Goal: Task Accomplishment & Management: Manage account settings

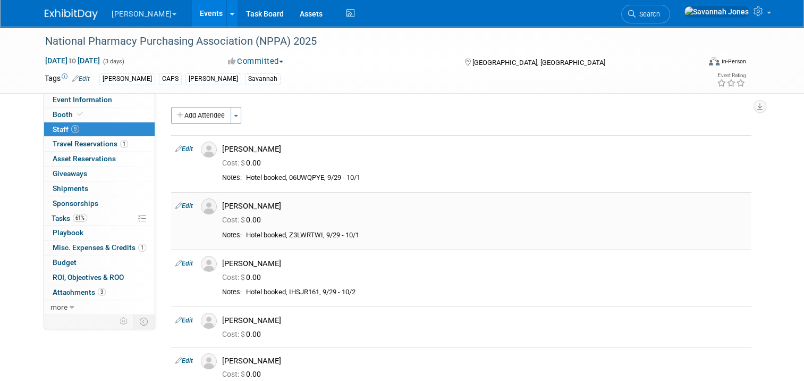
click at [328, 208] on div "[PERSON_NAME]" at bounding box center [484, 206] width 525 height 10
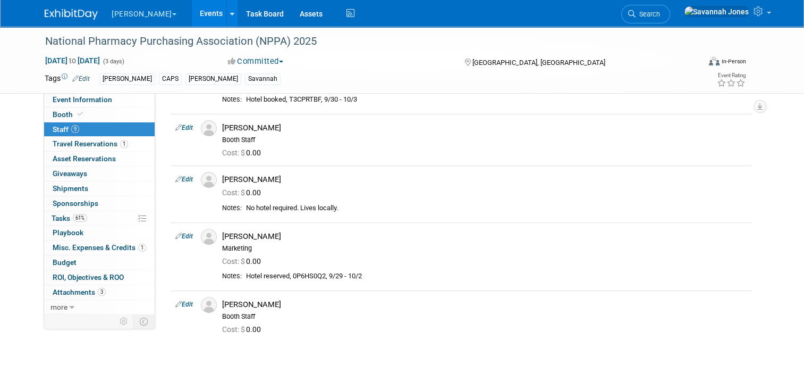
scroll to position [319, 0]
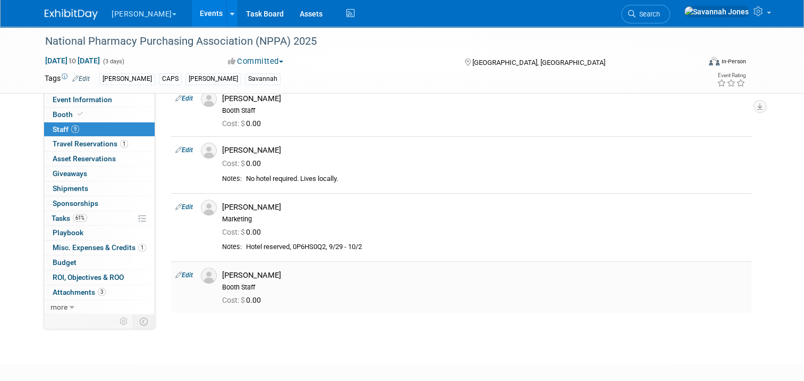
click at [175, 276] on icon at bounding box center [178, 274] width 6 height 11
select select "3f04fe6a-15bb-49dc-8d2a-fc5e1d9ab94f"
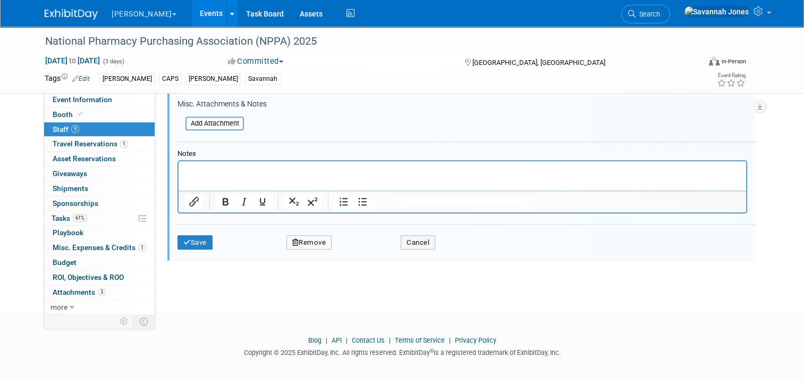
scroll to position [725, 0]
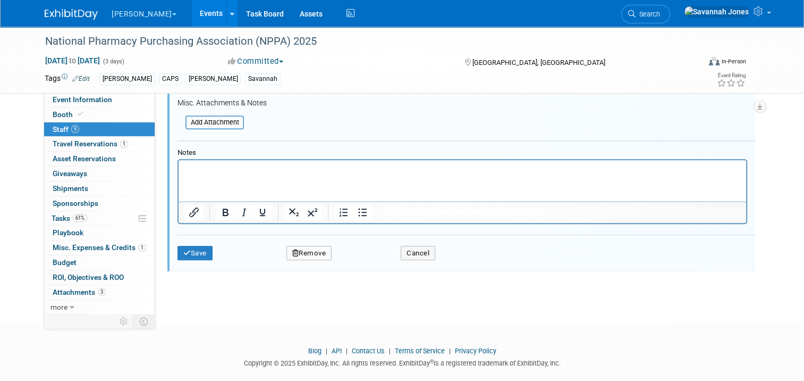
click at [228, 160] on html at bounding box center [463, 166] width 568 height 15
click at [231, 174] on html at bounding box center [463, 166] width 568 height 15
click at [183, 249] on icon "submit" at bounding box center [186, 252] width 7 height 7
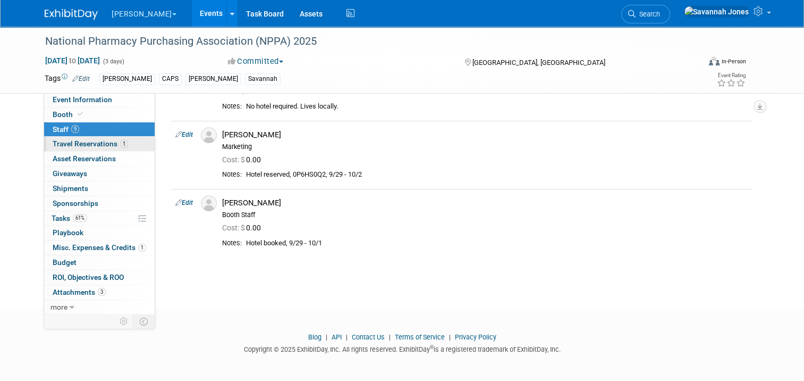
scroll to position [392, 0]
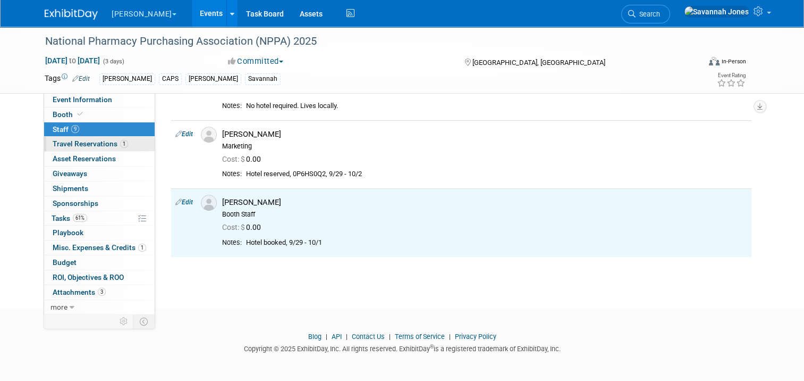
click at [120, 144] on span "1" at bounding box center [124, 144] width 8 height 8
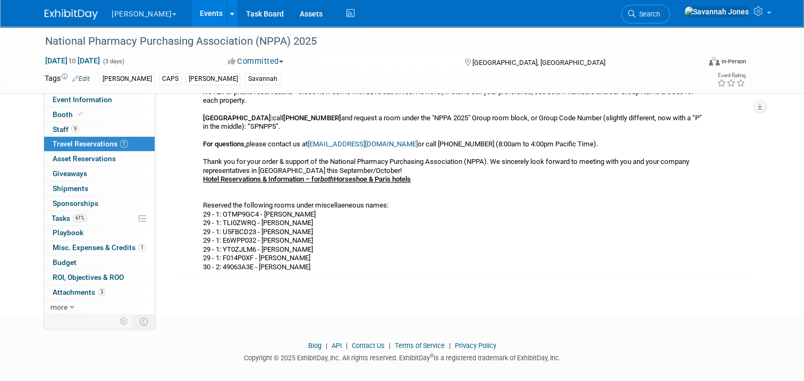
scroll to position [293, 0]
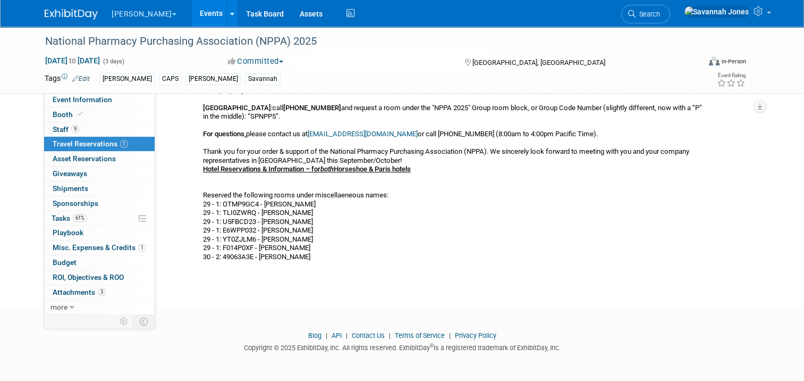
click at [232, 200] on div "Hotel Reservations & Information – for both Horseshoe & Paris hotels Cancellati…" at bounding box center [453, 86] width 500 height 350
copy div "OTMP9GC4"
click at [101, 108] on link "Booth" at bounding box center [99, 114] width 111 height 14
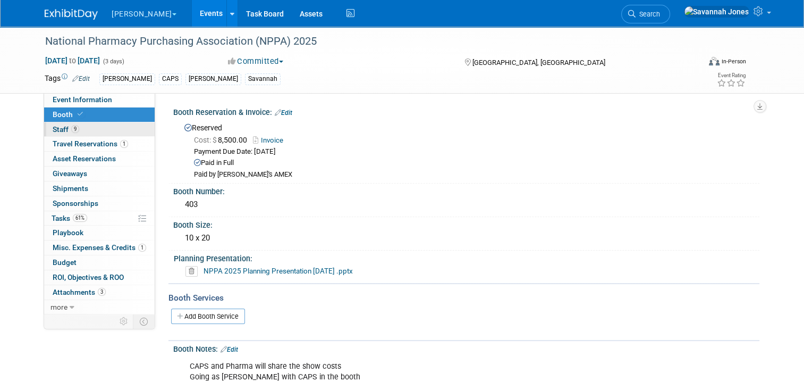
click at [105, 126] on link "9 Staff 9" at bounding box center [99, 129] width 111 height 14
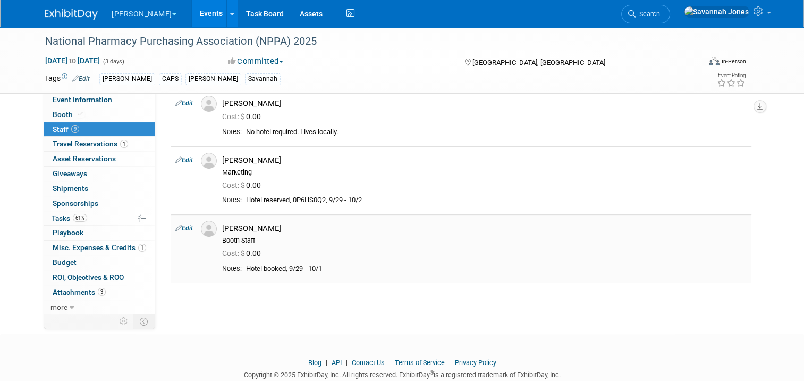
scroll to position [392, 0]
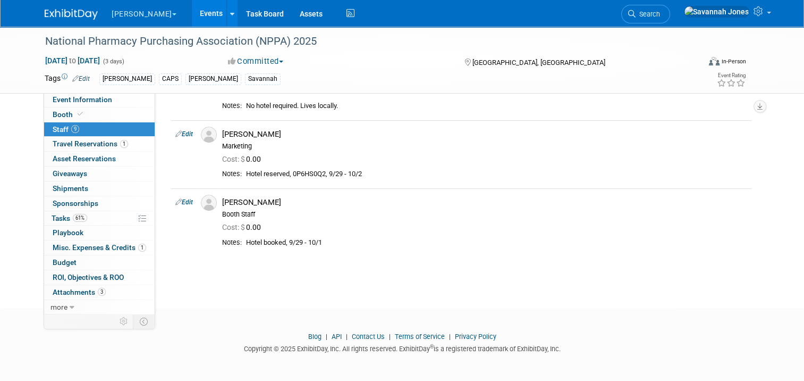
click at [179, 202] on link "Edit" at bounding box center [184, 201] width 18 height 7
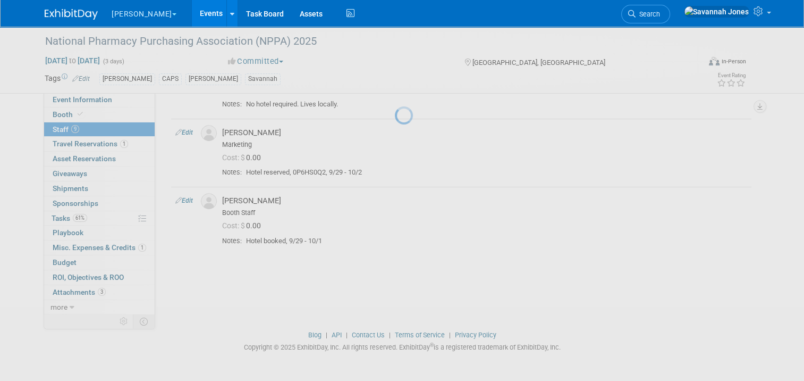
select select "3f04fe6a-15bb-49dc-8d2a-fc5e1d9ab94f"
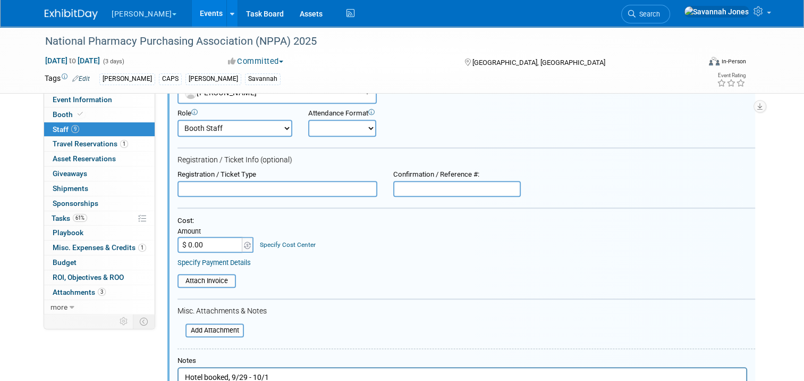
scroll to position [717, 0]
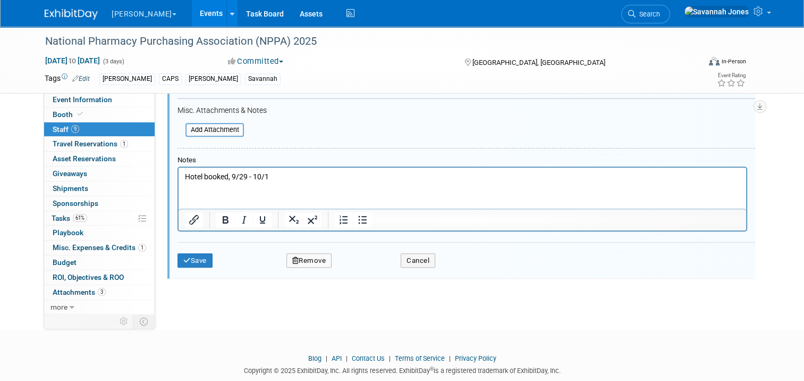
click at [234, 178] on p "Hotel booked, 9/29 - 10/1" at bounding box center [462, 176] width 555 height 11
click at [232, 178] on p "Hotel booked, 9/29 - 10/1" at bounding box center [462, 176] width 555 height 11
paste body "Rich Text Area. Press ALT-0 for help."
click at [270, 176] on p "Hotel booked, OTMP9GC4 9/29 - 10/1" at bounding box center [462, 176] width 555 height 11
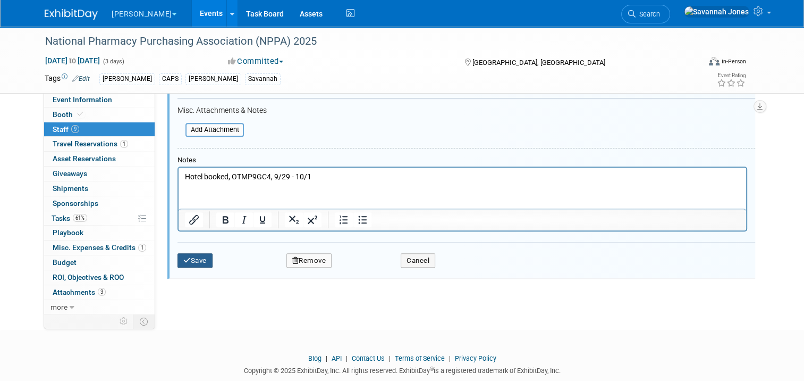
click at [202, 253] on button "Save" at bounding box center [195, 260] width 35 height 15
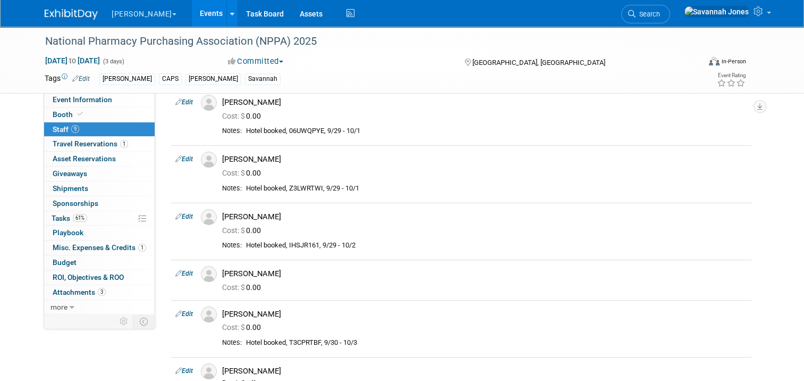
scroll to position [392, 0]
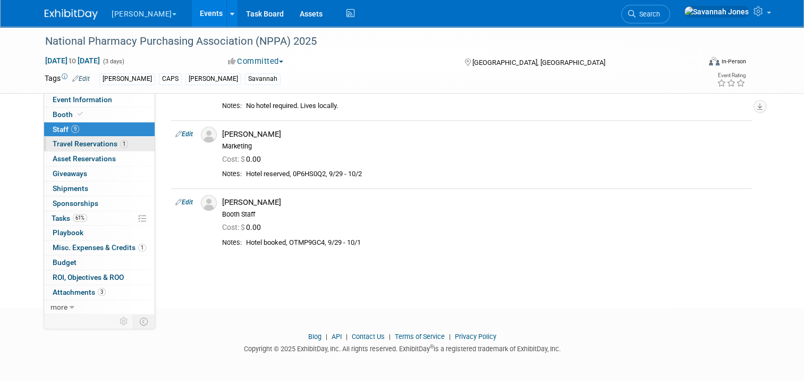
click at [97, 145] on span "Travel Reservations 1" at bounding box center [90, 143] width 75 height 9
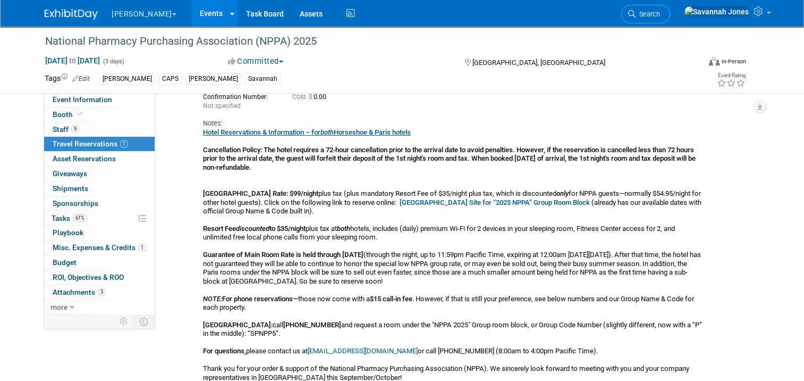
scroll to position [0, 0]
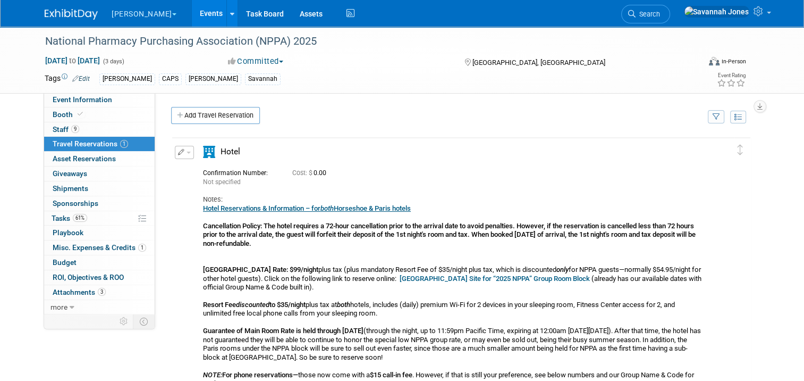
click at [195, 150] on div "Hotel" at bounding box center [248, 155] width 106 height 19
click at [179, 150] on button "button" at bounding box center [184, 152] width 19 height 13
click at [182, 169] on icon "button" at bounding box center [186, 170] width 9 height 7
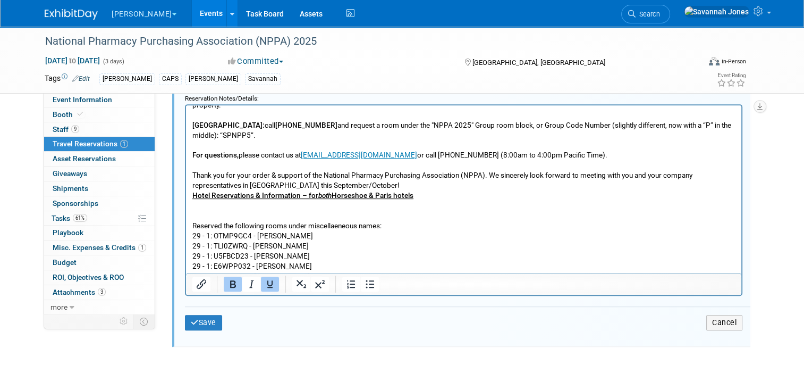
scroll to position [229, 0]
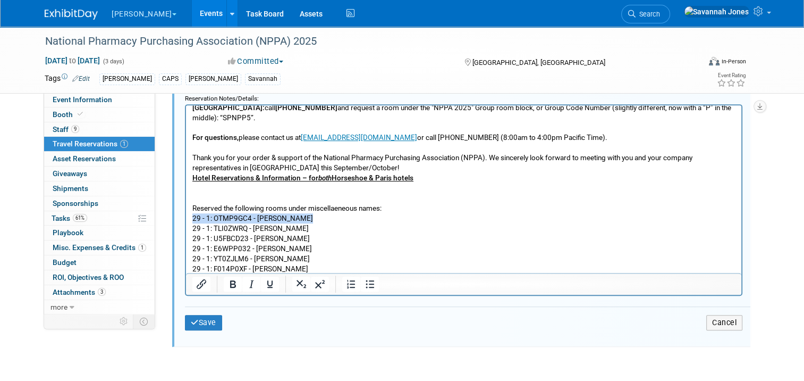
drag, startPoint x: 304, startPoint y: 208, endPoint x: 188, endPoint y: 205, distance: 115.4
click at [188, 205] on html "Hotel Reservations & Information – for both Horseshoe & Paris hotels Cancellati…" at bounding box center [463, 79] width 555 height 407
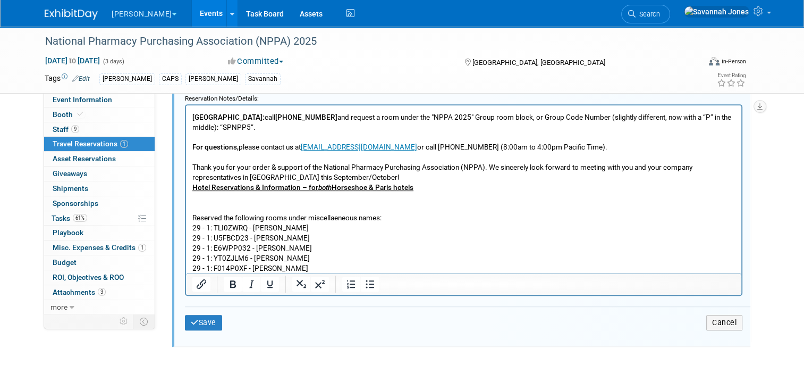
scroll to position [591, 0]
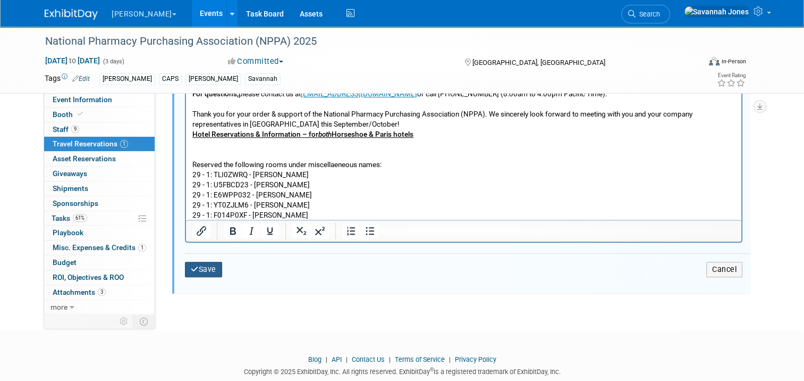
click at [197, 262] on button "Save" at bounding box center [203, 269] width 37 height 15
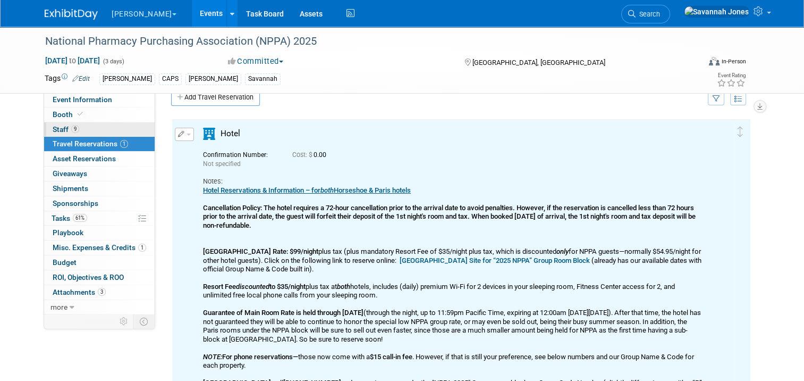
scroll to position [16, 0]
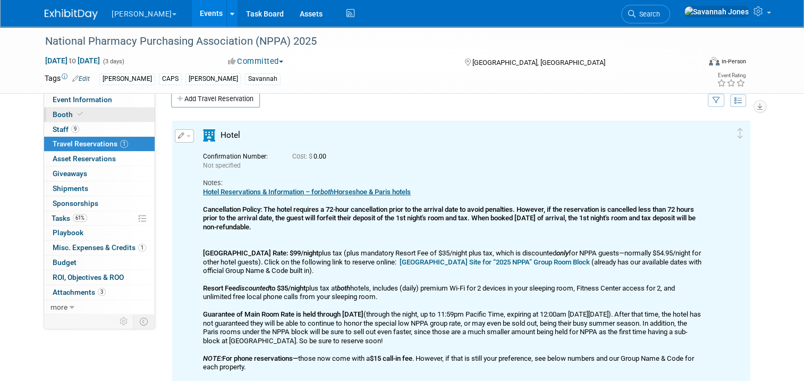
click at [85, 116] on link "Booth" at bounding box center [99, 114] width 111 height 14
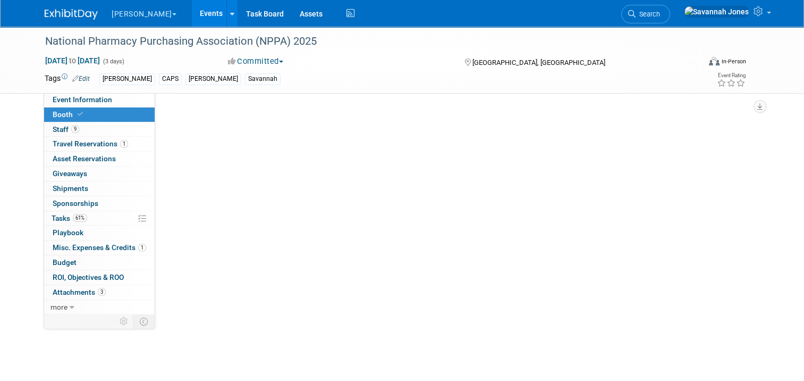
scroll to position [0, 0]
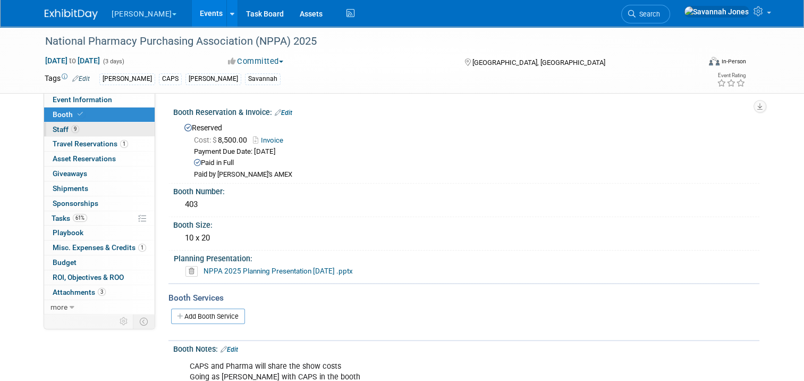
click at [89, 129] on link "9 Staff 9" at bounding box center [99, 129] width 111 height 14
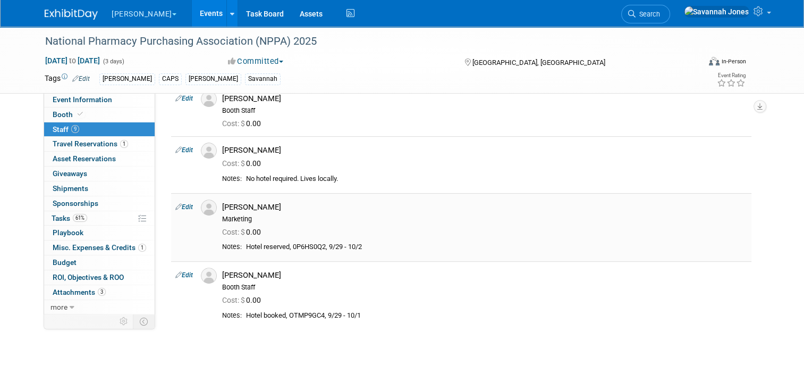
scroll to position [372, 0]
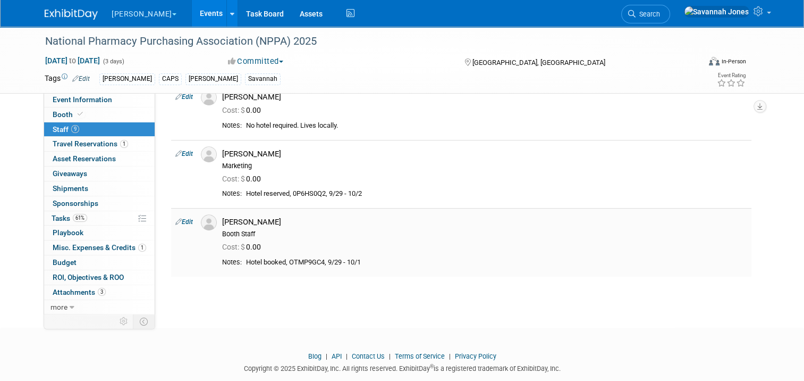
click at [296, 260] on div "Hotel booked, OTMP9GC4, 9/29 - 10/1" at bounding box center [496, 262] width 501 height 9
copy div "OTMP9GC4"
click at [100, 142] on span "Travel Reservations 1" at bounding box center [90, 143] width 75 height 9
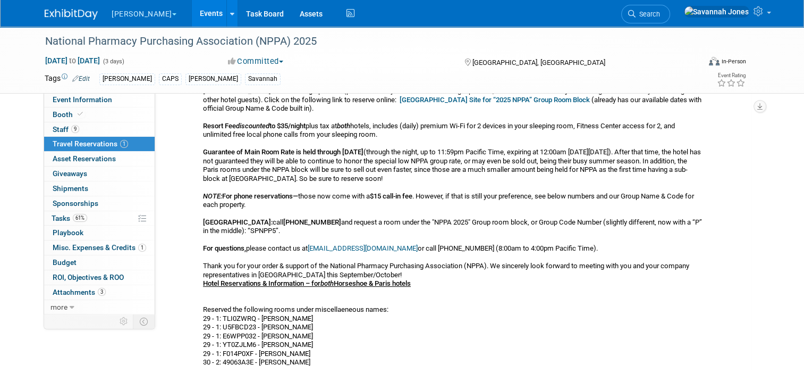
scroll to position [178, 0]
click at [102, 127] on link "9 Staff 9" at bounding box center [99, 129] width 111 height 14
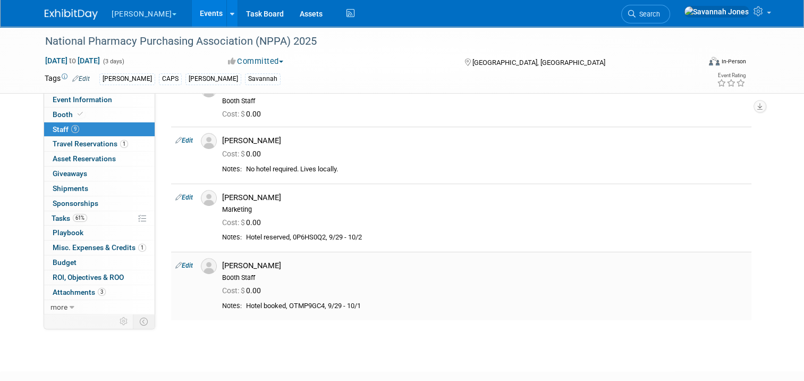
scroll to position [285, 0]
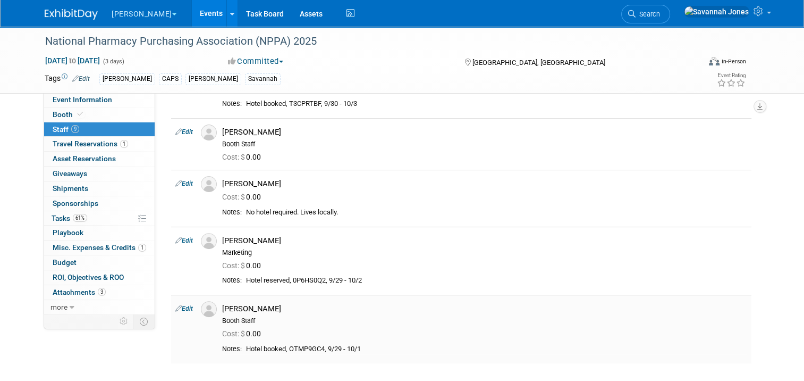
click at [333, 349] on div "Hotel booked, OTMP9GC4, 9/29 - 10/1" at bounding box center [496, 348] width 501 height 9
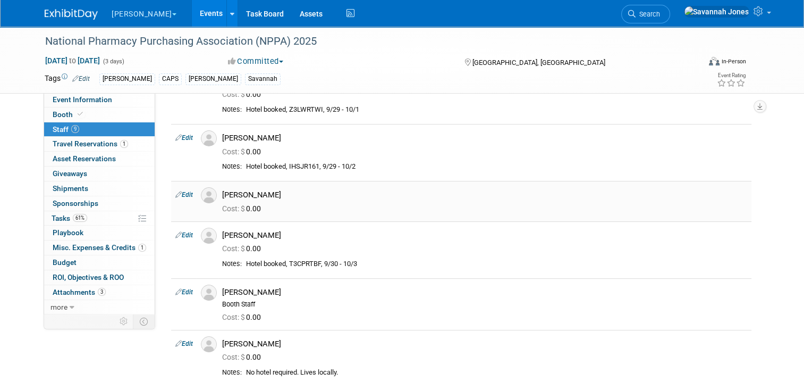
scroll to position [159, 0]
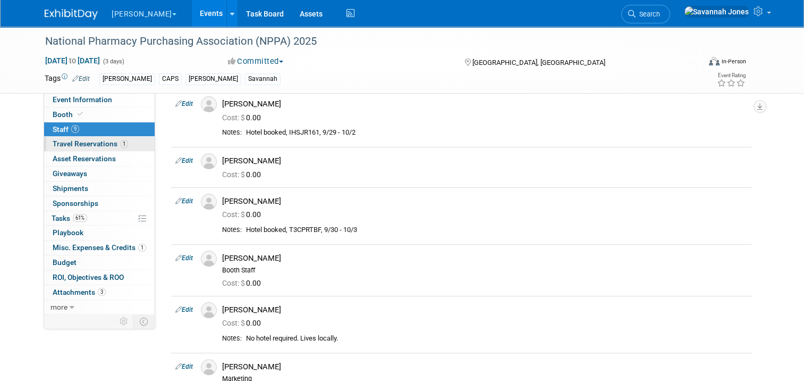
click at [86, 137] on link "1 Travel Reservations 1" at bounding box center [99, 144] width 111 height 14
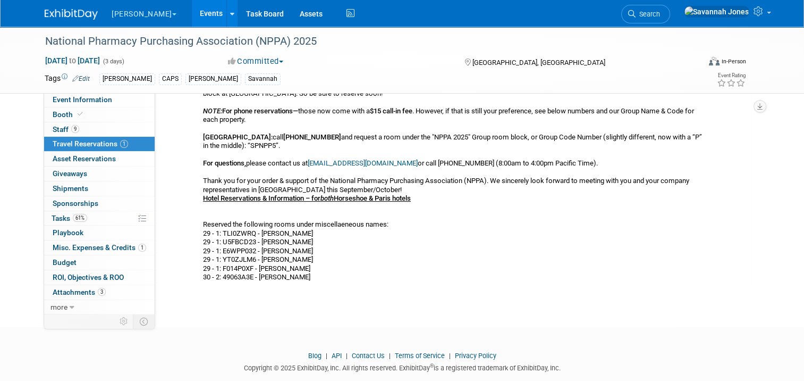
scroll to position [266, 0]
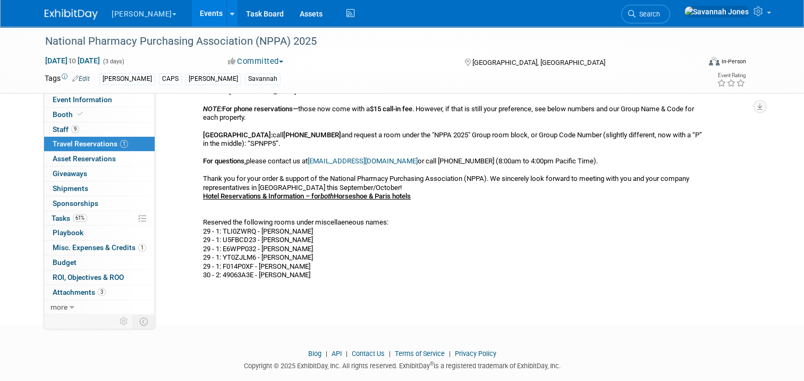
click at [239, 225] on div "Hotel Reservations & Information – for both Horseshoe & Paris hotels Cancellati…" at bounding box center [453, 108] width 500 height 341
drag, startPoint x: 239, startPoint y: 225, endPoint x: 233, endPoint y: 231, distance: 7.9
click at [233, 231] on div "Hotel Reservations & Information – for both Horseshoe & Paris hotels Cancellati…" at bounding box center [453, 108] width 500 height 341
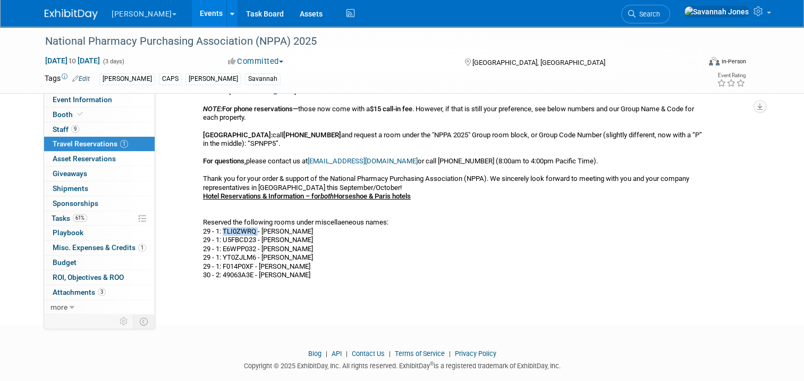
copy div "TLI0ZWRQ"
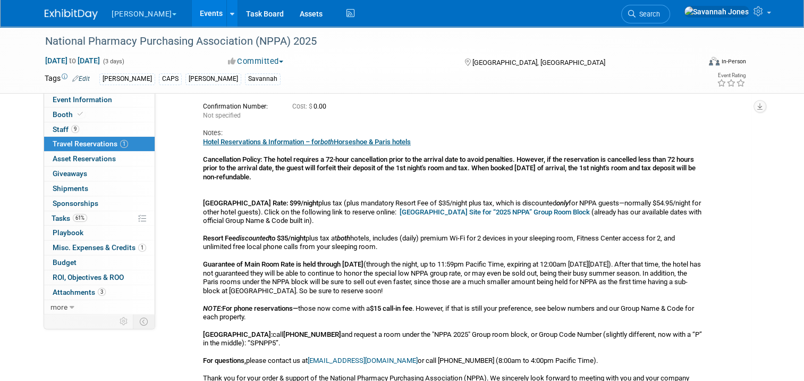
scroll to position [0, 0]
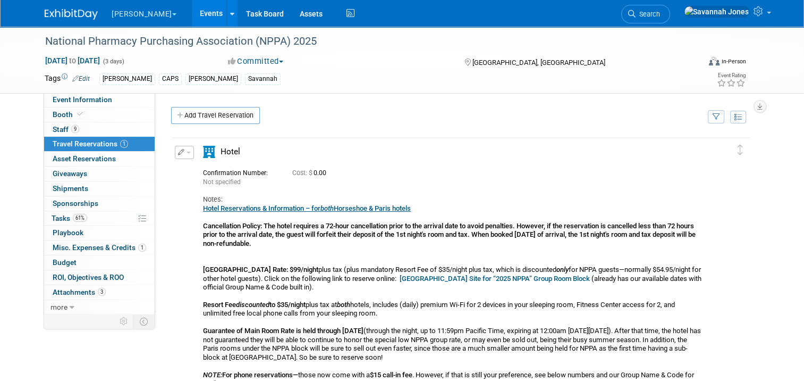
click at [178, 151] on icon "button" at bounding box center [181, 152] width 7 height 6
click at [179, 163] on button "Edit Reservation" at bounding box center [220, 170] width 90 height 15
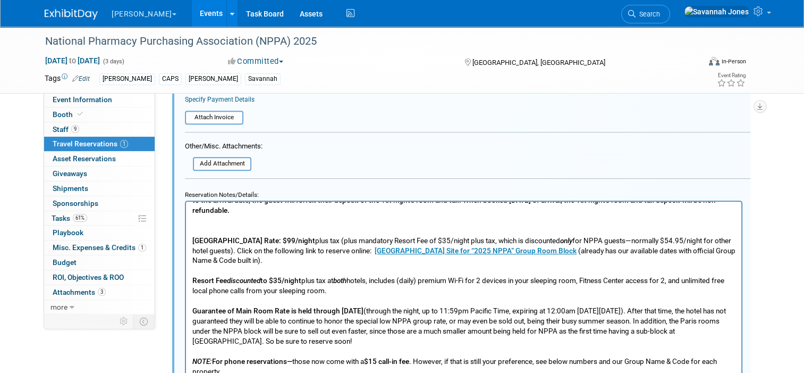
scroll to position [202, 0]
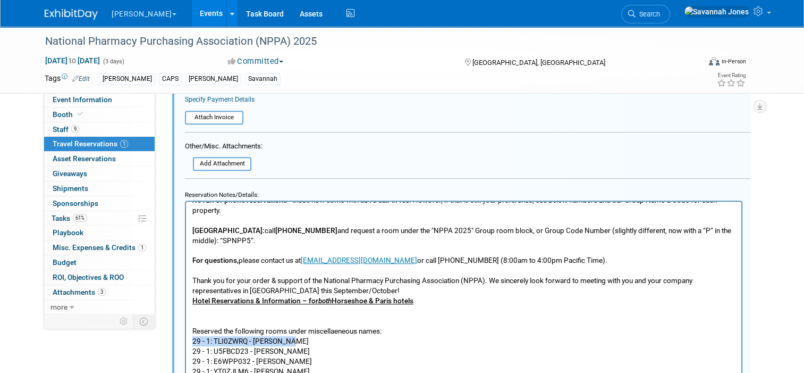
drag, startPoint x: 290, startPoint y: 328, endPoint x: 189, endPoint y: 328, distance: 101.0
click at [189, 328] on html "Hotel Reservations & Information – for both Horseshoe & Paris hotels Cancellati…" at bounding box center [463, 197] width 555 height 397
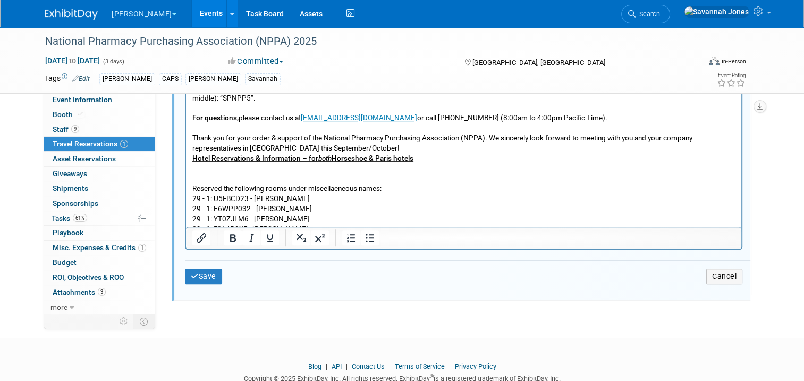
scroll to position [601, 0]
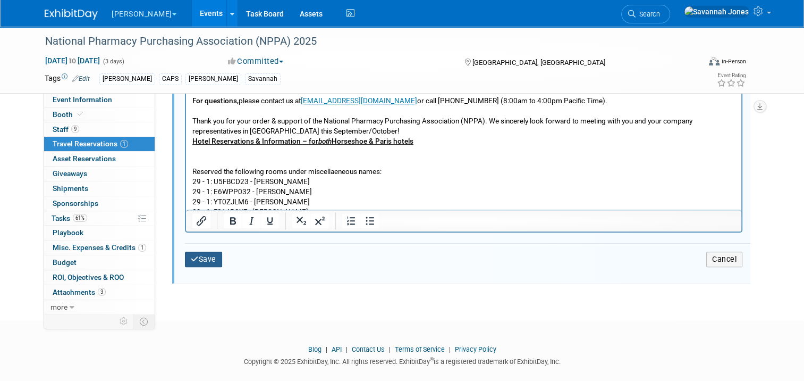
click at [207, 257] on button "Save" at bounding box center [203, 258] width 37 height 15
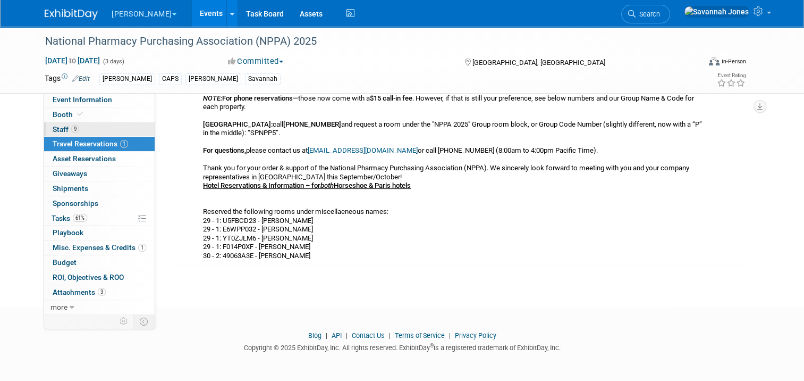
click at [127, 129] on link "9 Staff 9" at bounding box center [99, 129] width 111 height 14
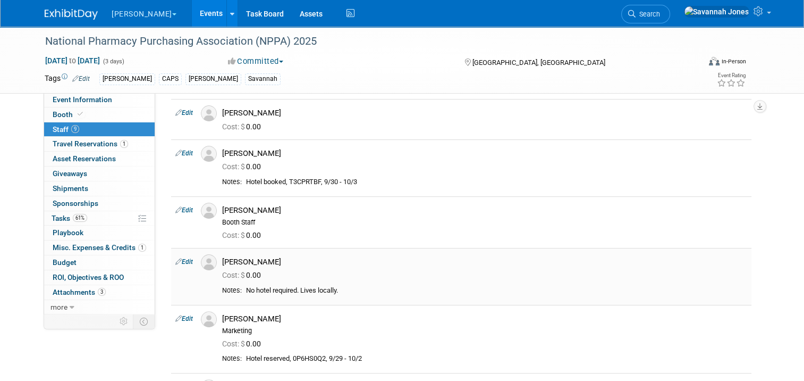
scroll to position [229, 0]
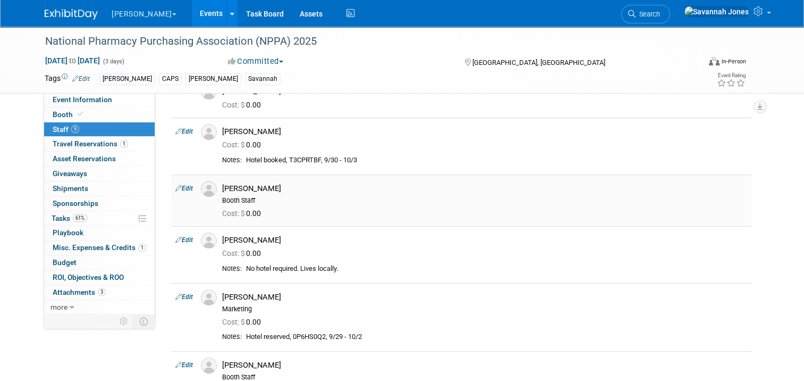
click at [185, 185] on link "Edit" at bounding box center [184, 187] width 18 height 7
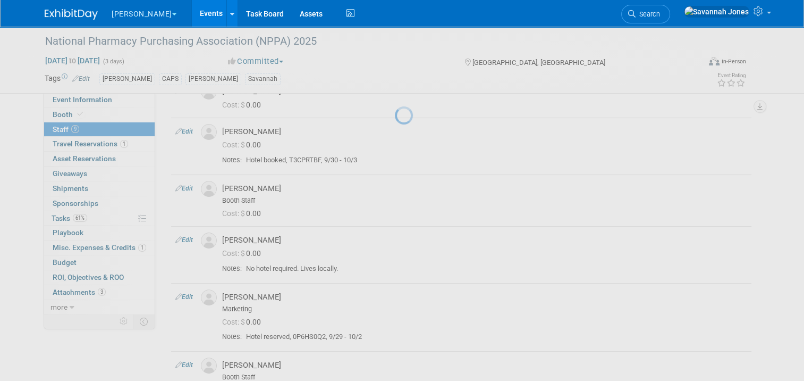
select select "6d6d2e55-6186-4cf2-b17c-f70947ba66ab"
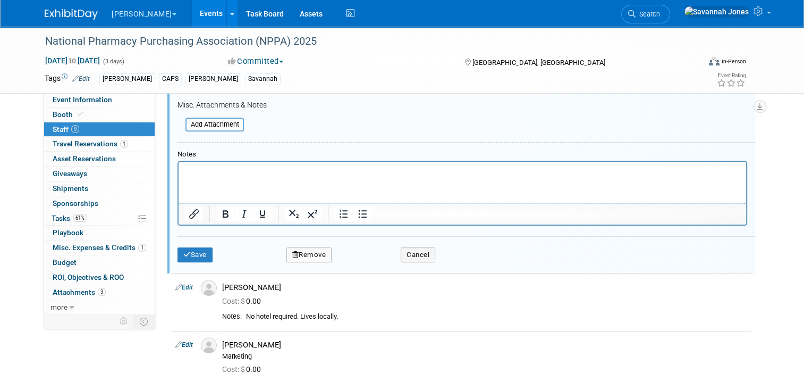
scroll to position [549, 0]
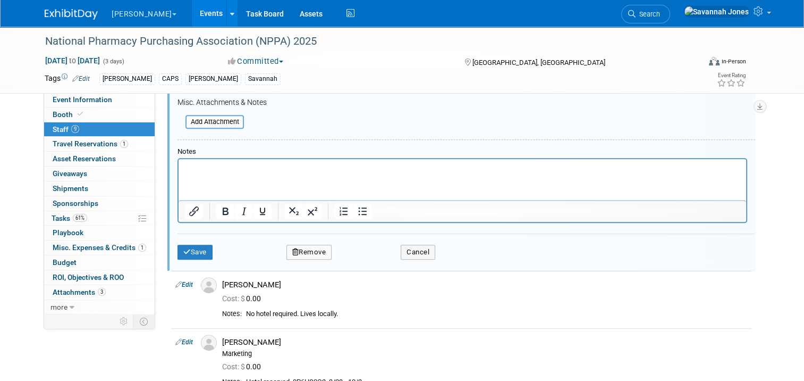
click at [239, 174] on html at bounding box center [463, 166] width 568 height 15
click at [234, 167] on p "Hotel booked, 9/29 - 10/1" at bounding box center [462, 168] width 555 height 11
click at [271, 167] on p "Hotel booked, TLI0ZWRQ9/29 - 10/1" at bounding box center [462, 168] width 555 height 11
click at [192, 247] on button "Save" at bounding box center [195, 252] width 35 height 15
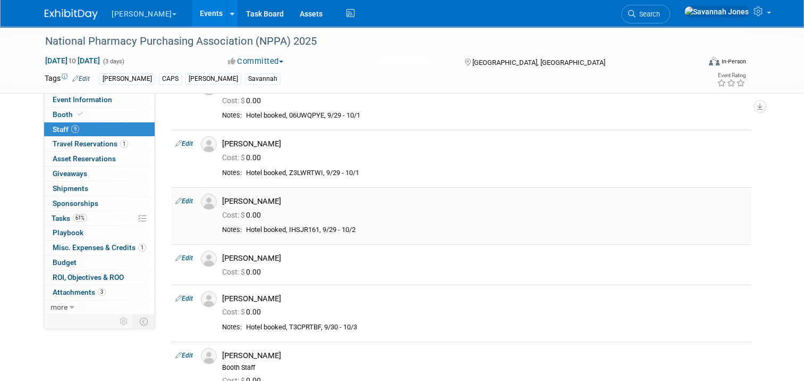
scroll to position [0, 0]
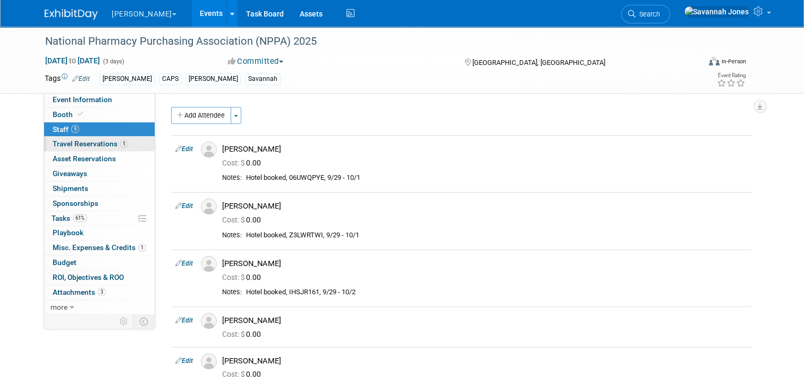
click at [99, 149] on link "1 Travel Reservations 1" at bounding box center [99, 144] width 111 height 14
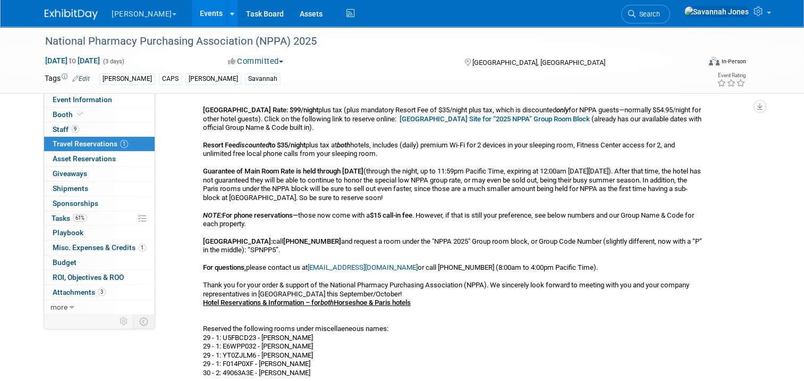
scroll to position [266, 0]
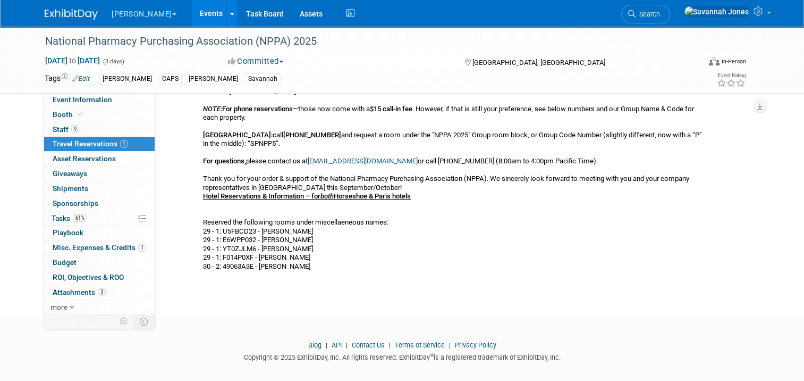
click at [232, 230] on div "Hotel Reservations & Information – for both Horseshoe & Paris hotels Cancellati…" at bounding box center [453, 104] width 500 height 332
copy div "U5FBCD23"
click at [109, 130] on link "9 Staff 9" at bounding box center [99, 129] width 111 height 14
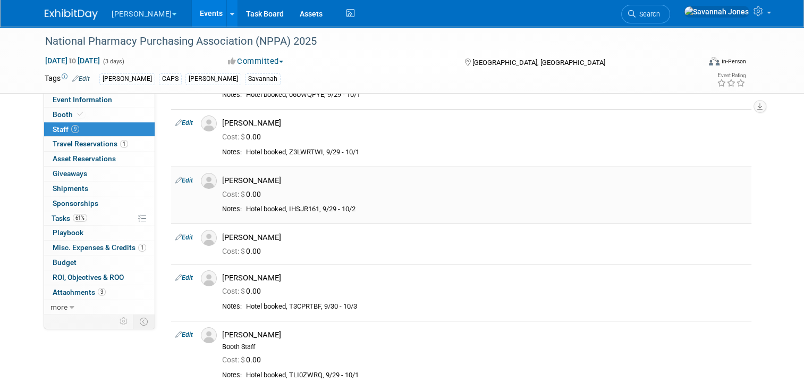
scroll to position [106, 0]
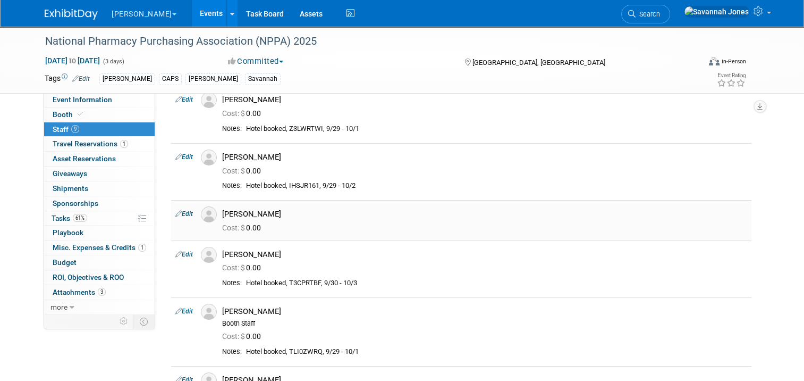
click at [180, 210] on link "Edit" at bounding box center [184, 213] width 18 height 7
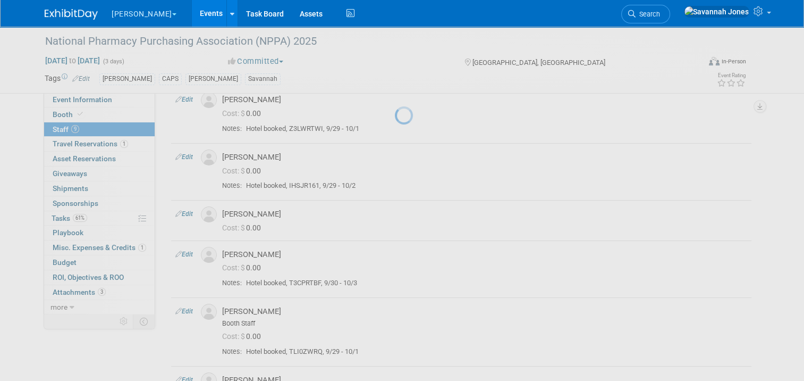
select select "88d68e25-73ad-4e7c-a4c0-241783e7f8a3"
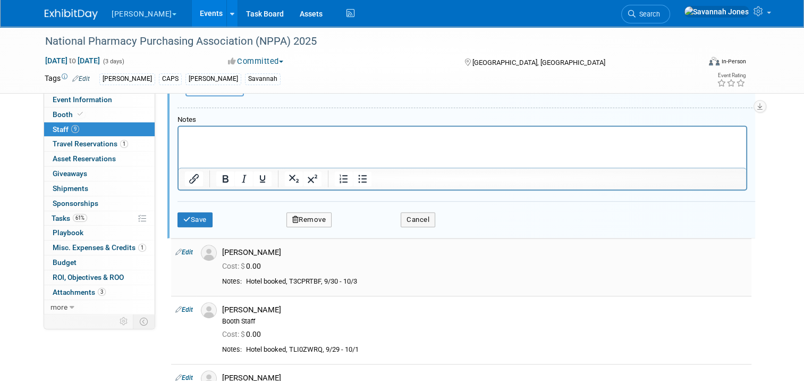
scroll to position [498, 0]
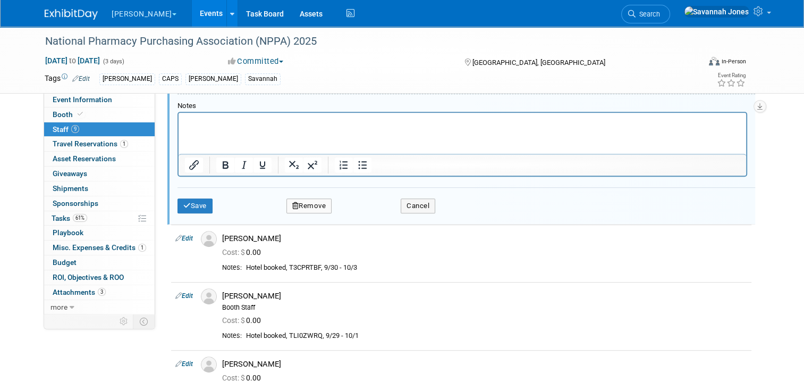
click at [261, 124] on p "Rich Text Area. Press ALT-0 for help." at bounding box center [462, 122] width 555 height 11
click at [290, 122] on p "Hotel booked, U5FBCD23" at bounding box center [462, 122] width 555 height 11
click at [199, 206] on button "Save" at bounding box center [195, 205] width 35 height 15
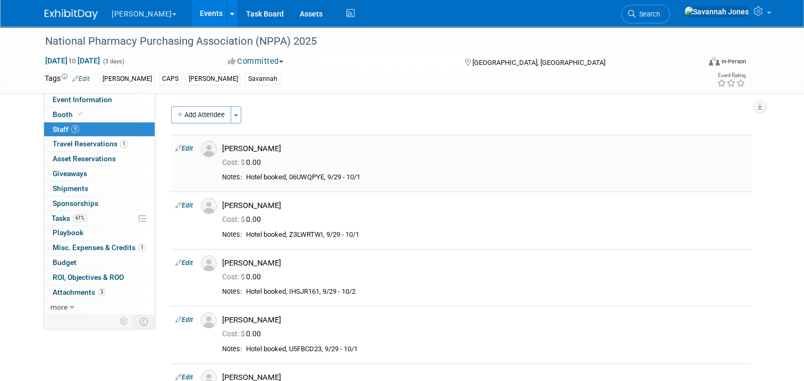
scroll to position [0, 0]
click at [192, 9] on link "Events" at bounding box center [211, 13] width 39 height 27
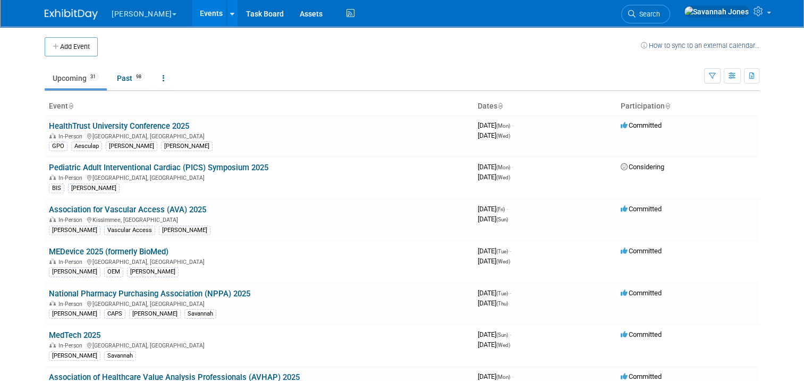
scroll to position [628, 0]
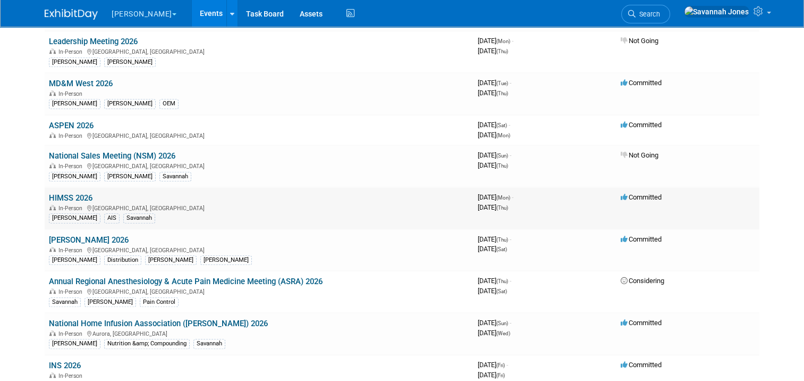
click at [83, 193] on link "HIMSS 2026" at bounding box center [71, 198] width 44 height 10
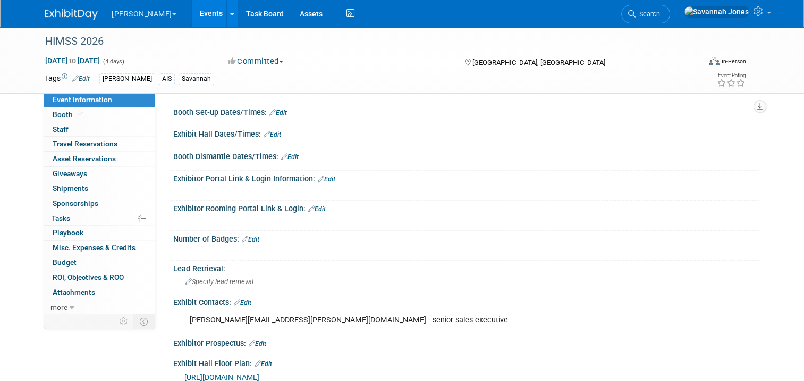
click at [234, 295] on div "Exhibit Contacts: Edit" at bounding box center [466, 301] width 586 height 14
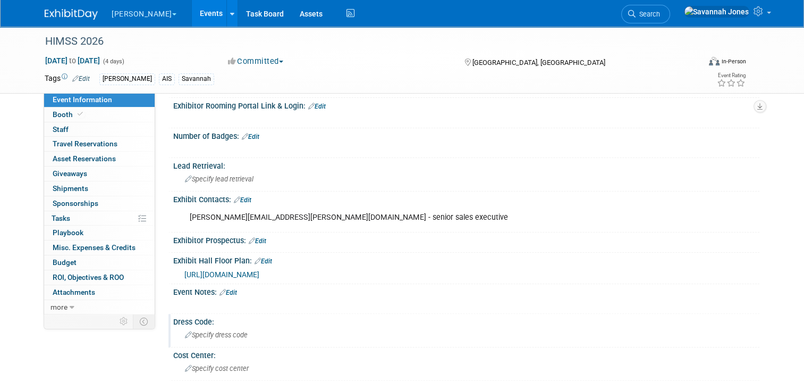
scroll to position [213, 0]
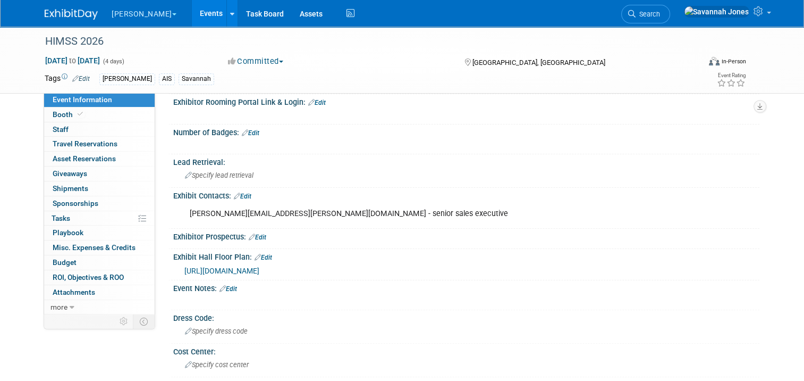
click at [242, 197] on link "Edit" at bounding box center [243, 195] width 18 height 7
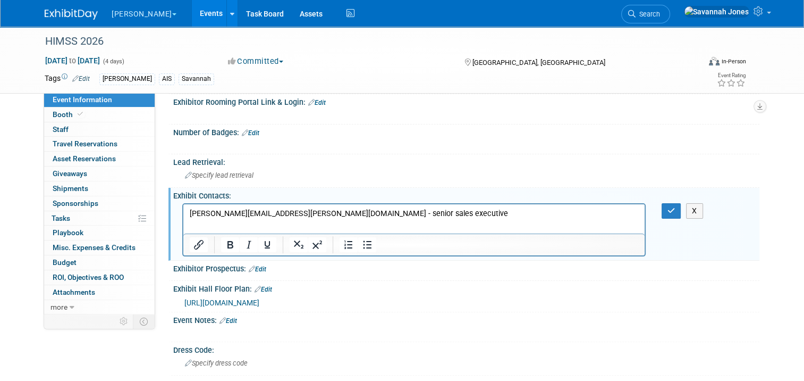
scroll to position [0, 0]
click at [416, 214] on p "deborah.caruso@informa.com - senior sales executive" at bounding box center [414, 213] width 449 height 11
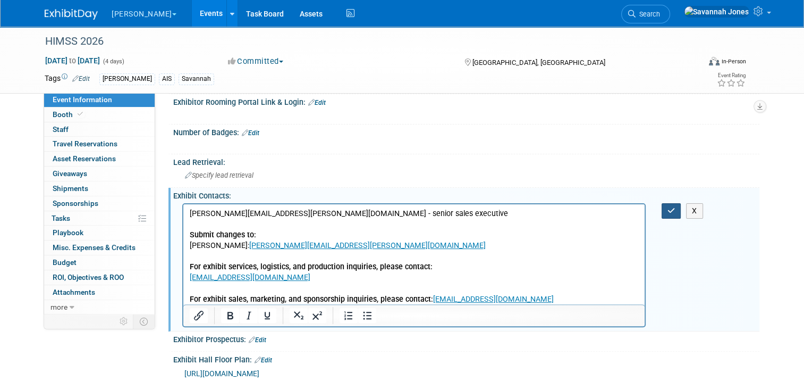
click at [680, 203] on button "button" at bounding box center [672, 210] width 20 height 15
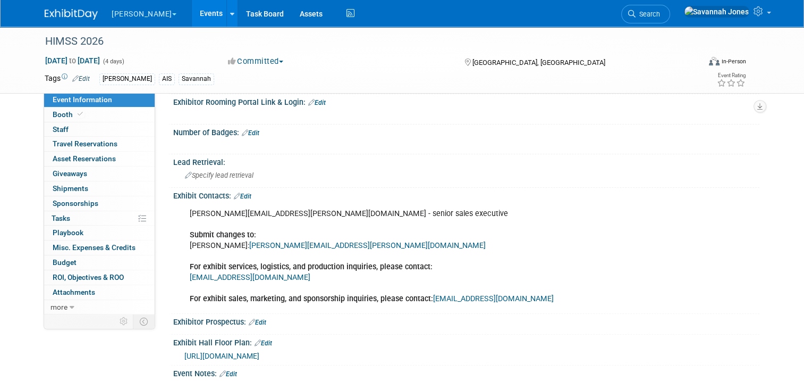
click at [192, 14] on link "Events" at bounding box center [211, 13] width 39 height 27
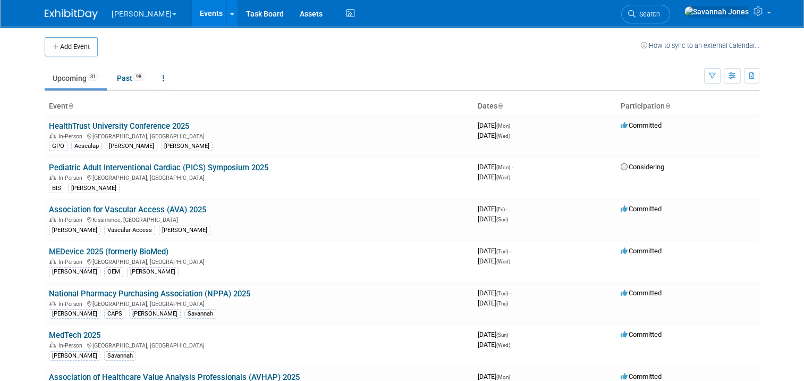
scroll to position [225, 0]
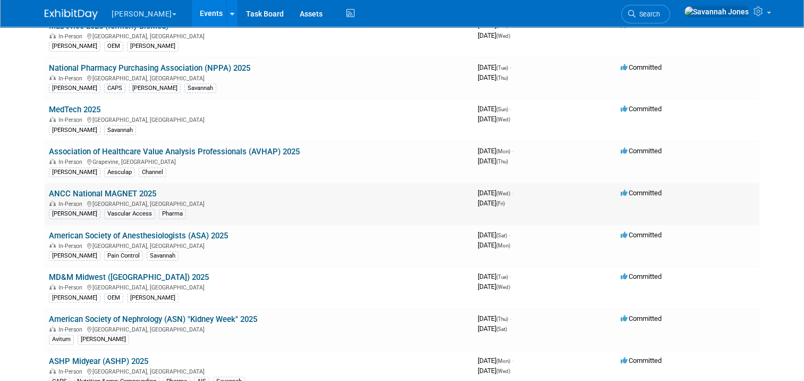
click at [145, 193] on link "ANCC National MAGNET 2025" at bounding box center [102, 194] width 107 height 10
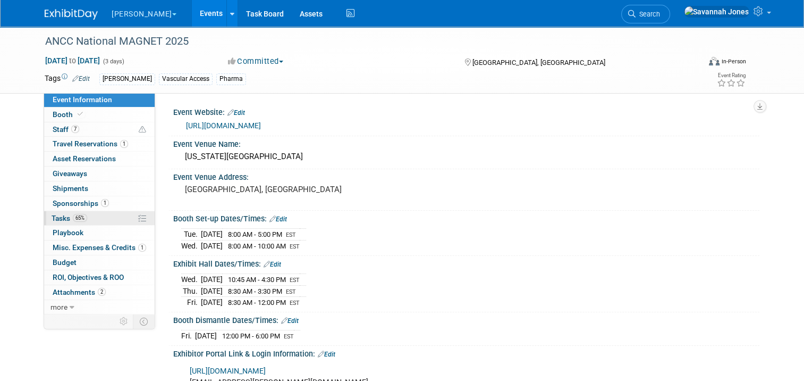
click at [109, 218] on link "65% Tasks 65%" at bounding box center [99, 218] width 111 height 14
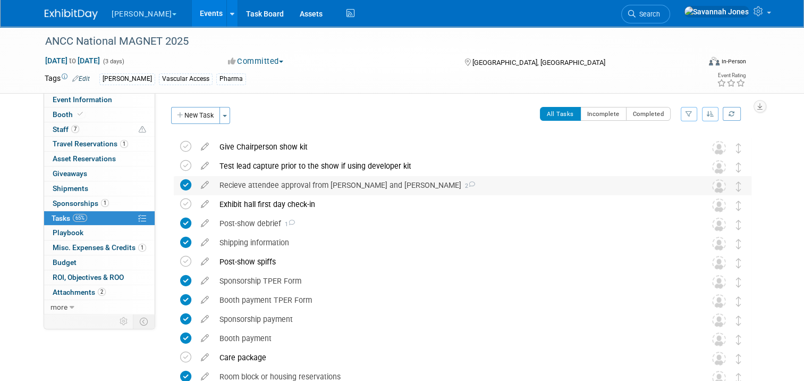
click at [289, 187] on div "Recieve attendee approval from [PERSON_NAME] and [PERSON_NAME] 2" at bounding box center [452, 185] width 477 height 18
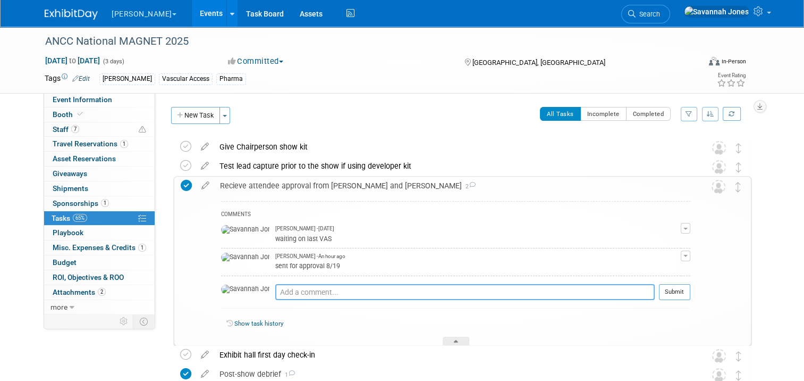
click at [275, 291] on textarea at bounding box center [465, 292] width 380 height 16
type textarea "APPROVED"
click at [684, 290] on button "Submit" at bounding box center [674, 292] width 31 height 16
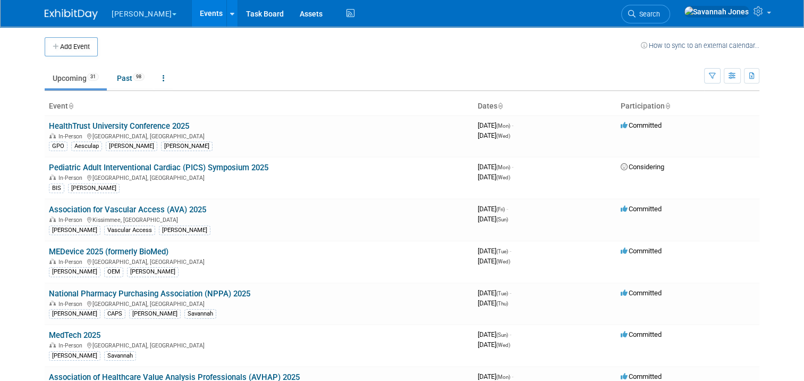
scroll to position [225, 0]
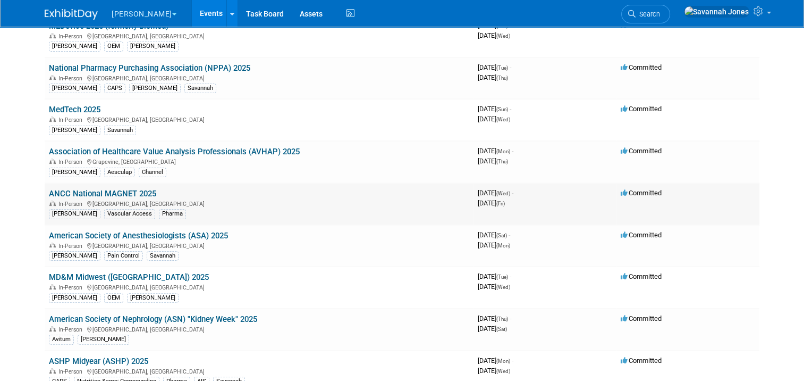
click at [134, 189] on link "ANCC National MAGNET 2025" at bounding box center [102, 194] width 107 height 10
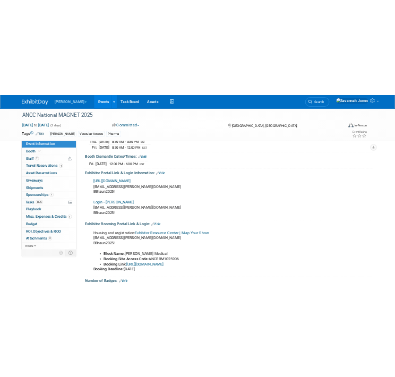
scroll to position [213, 0]
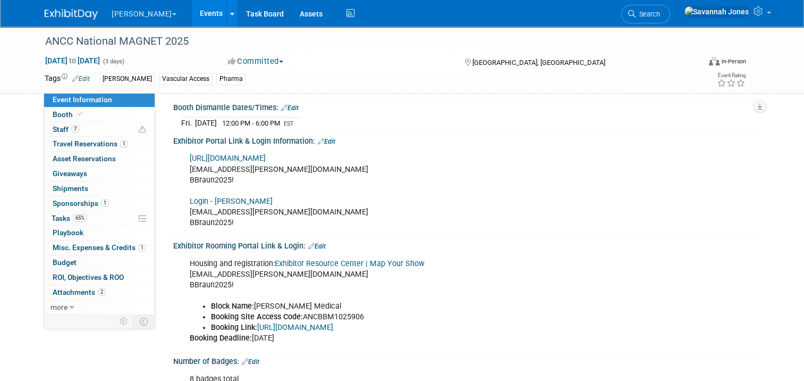
click at [262, 154] on link "[URL][DOMAIN_NAME]" at bounding box center [228, 158] width 76 height 9
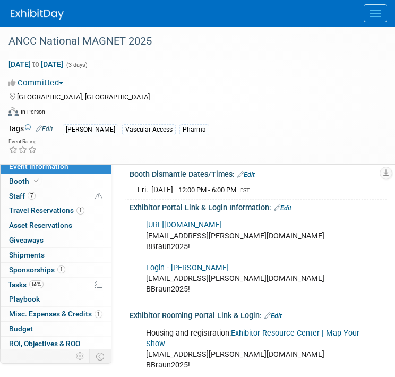
scroll to position [266, 0]
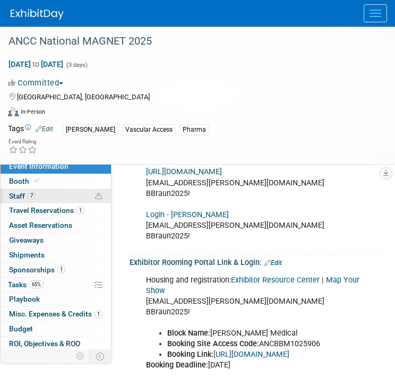
click at [72, 193] on link "7 Staff 7" at bounding box center [56, 196] width 111 height 14
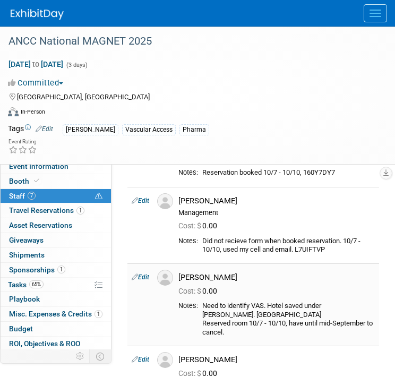
scroll to position [53, 0]
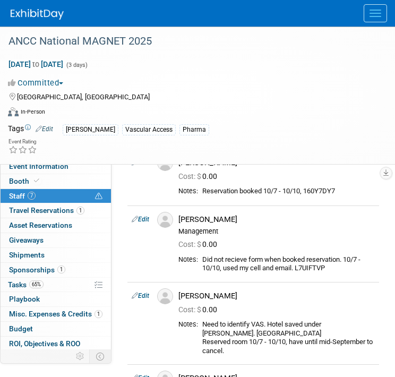
click at [146, 217] on link "Edit" at bounding box center [141, 219] width 18 height 7
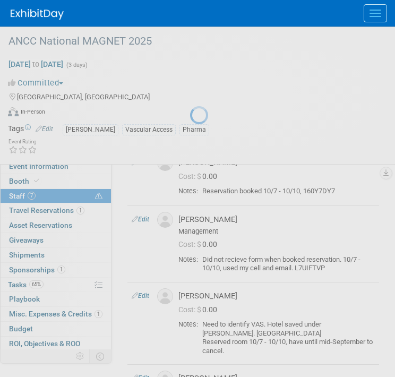
select select "5a3305d7-d0e8-4cbe-8c65-80850bab3a47"
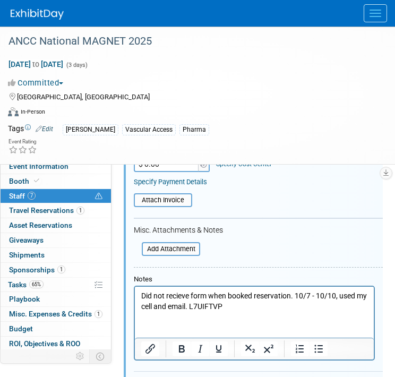
scroll to position [338, 0]
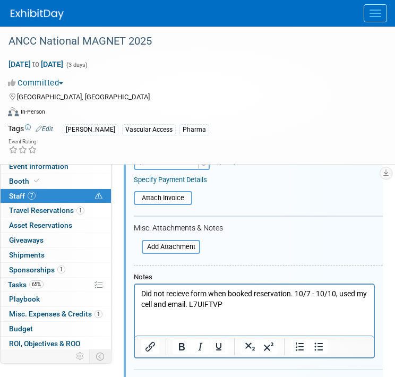
click at [271, 310] on html "Did not recieve form when booked reservation. 10/7 - 10/10, used my cell and em…" at bounding box center [254, 297] width 239 height 25
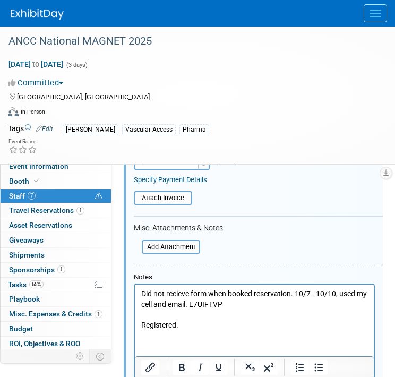
click at [205, 331] on html "Did not recieve form when booked reservation. 10/7 - 10/10, used my cell and em…" at bounding box center [254, 308] width 239 height 46
click at [205, 330] on p "Registered." at bounding box center [254, 326] width 227 height 11
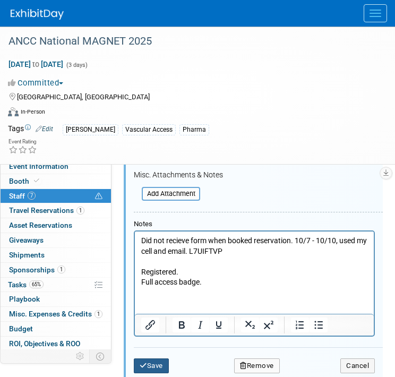
click at [144, 363] on icon "submit" at bounding box center [143, 366] width 7 height 7
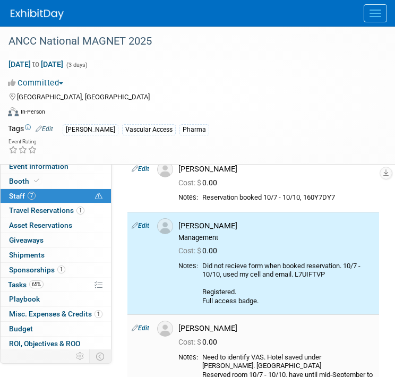
scroll to position [0, 0]
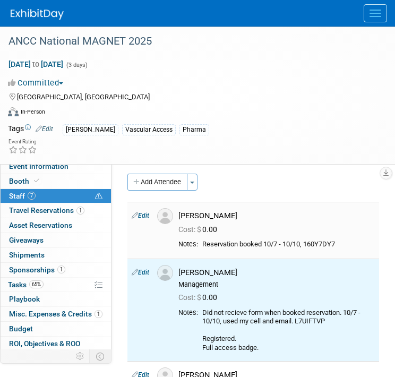
click at [142, 214] on link "Edit" at bounding box center [141, 215] width 18 height 7
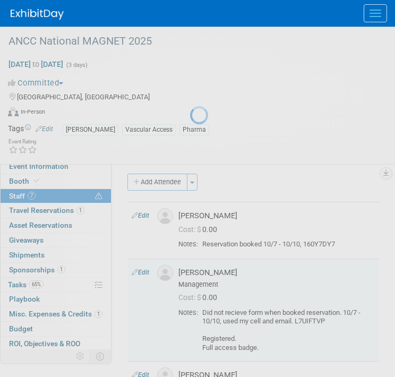
select select "dc36a339-cbcf-4ce0-9bff-dbc888fda432"
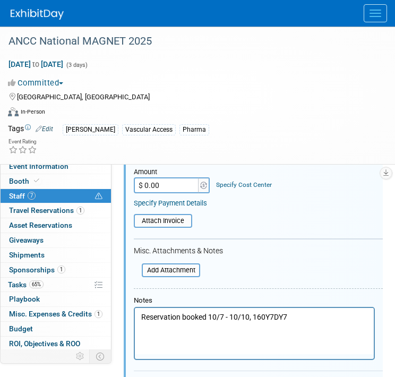
scroll to position [266, 0]
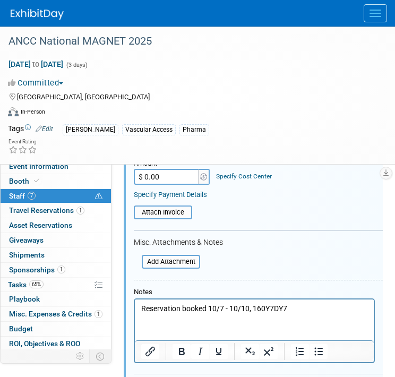
click at [321, 314] on html "Reservation booked 10/7 - 10/10, 160Y7DY7" at bounding box center [254, 306] width 239 height 15
click at [319, 313] on p "Reservation booked 10/7 - 10/10, 160Y7DY7" at bounding box center [254, 309] width 227 height 11
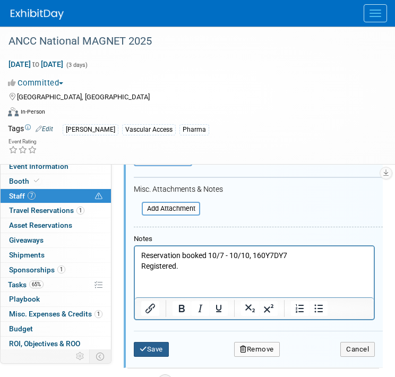
click at [158, 351] on button "Save" at bounding box center [151, 349] width 35 height 15
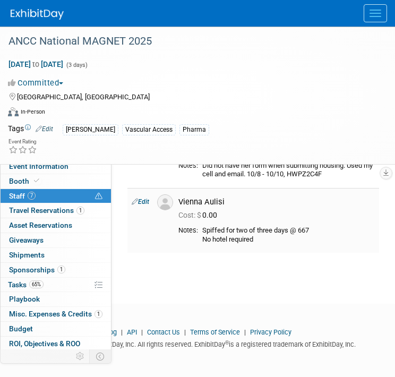
scroll to position [483, 0]
click at [139, 201] on link "Edit" at bounding box center [141, 201] width 18 height 7
select select "ccc1783c-b50e-48b4-8bc0-4705cbd0334d"
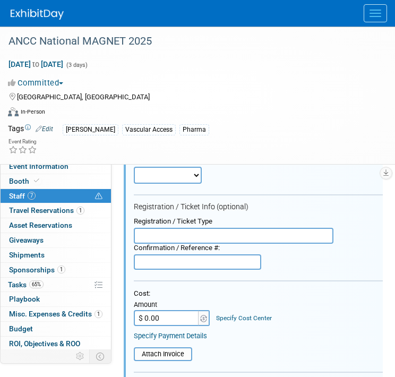
scroll to position [851, 0]
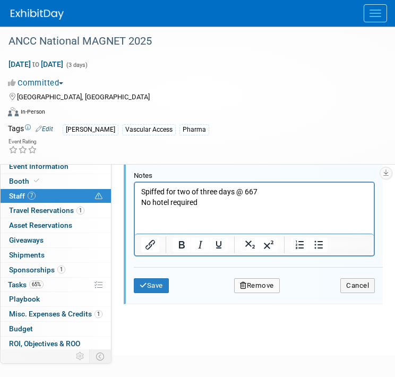
click at [217, 208] on html "Spiffed for two of three days @ 667 No hotel required" at bounding box center [254, 195] width 239 height 25
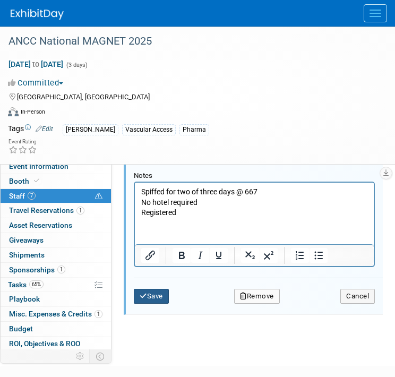
click at [151, 296] on button "Save" at bounding box center [151, 296] width 35 height 15
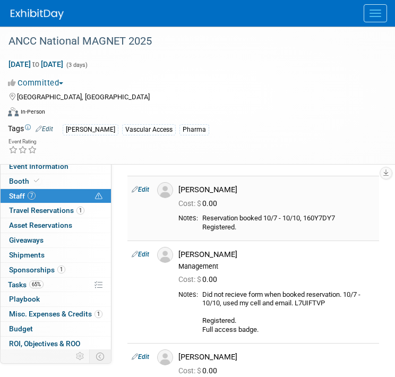
scroll to position [0, 0]
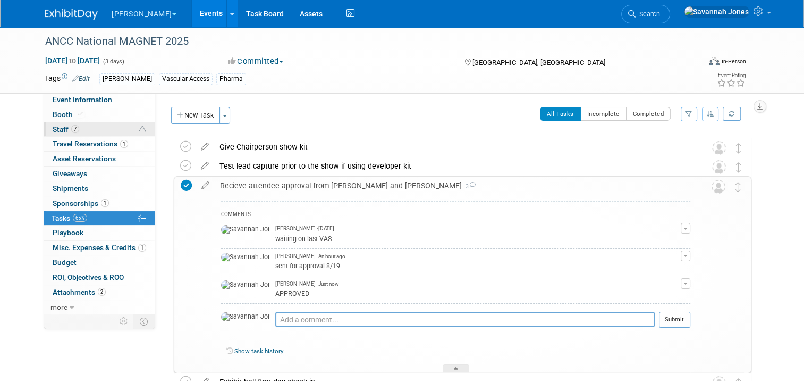
click at [87, 124] on link "7 Staff 7" at bounding box center [99, 129] width 111 height 14
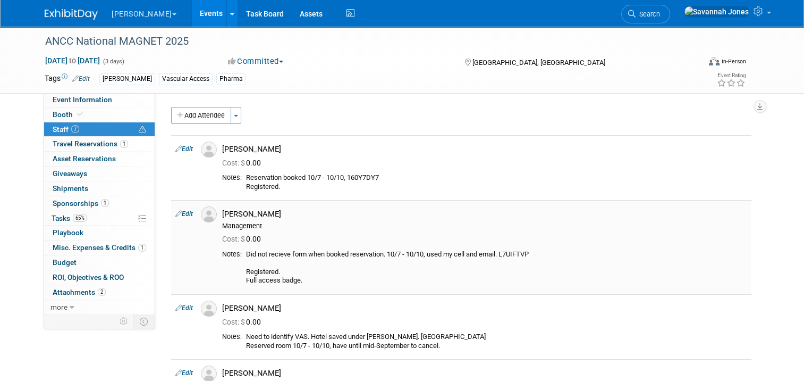
click at [178, 212] on link "Edit" at bounding box center [184, 213] width 18 height 7
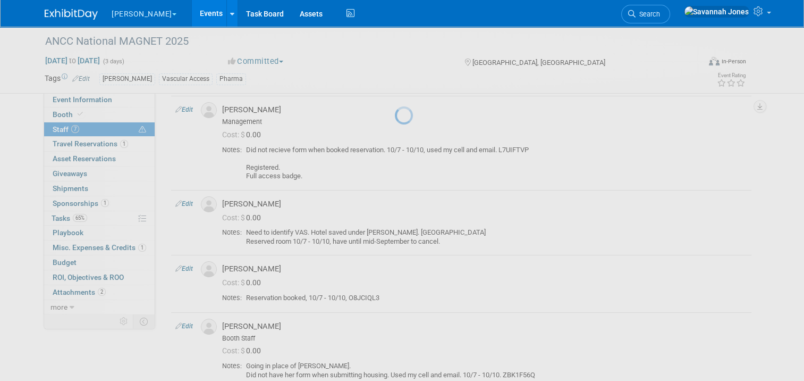
select select "5a3305d7-d0e8-4cbe-8c65-80850bab3a47"
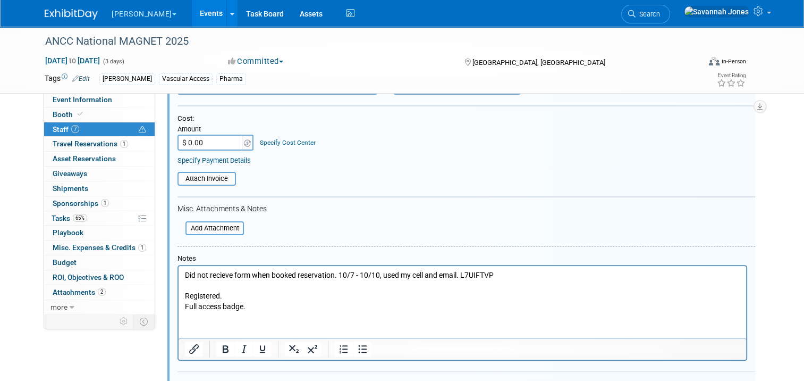
scroll to position [292, 0]
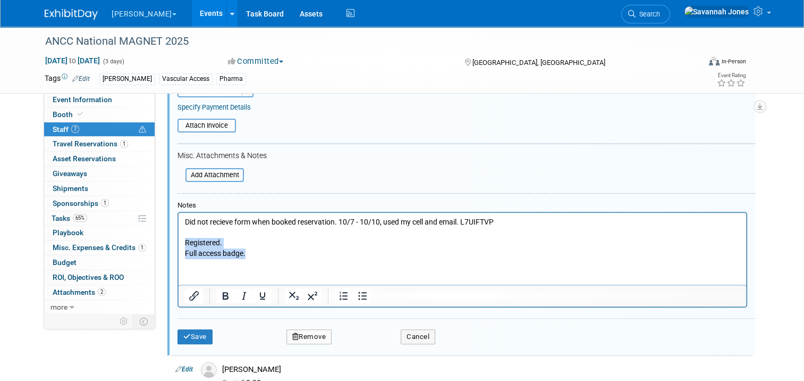
drag, startPoint x: 251, startPoint y: 251, endPoint x: 183, endPoint y: 237, distance: 69.4
click at [183, 237] on html "Did not recieve form when booked reservation. 10/7 - 10/10, used my cell and em…" at bounding box center [463, 235] width 568 height 46
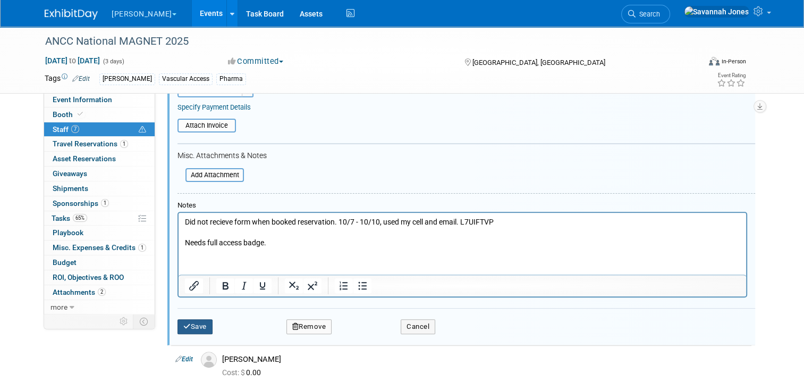
click at [185, 320] on button "Save" at bounding box center [195, 326] width 35 height 15
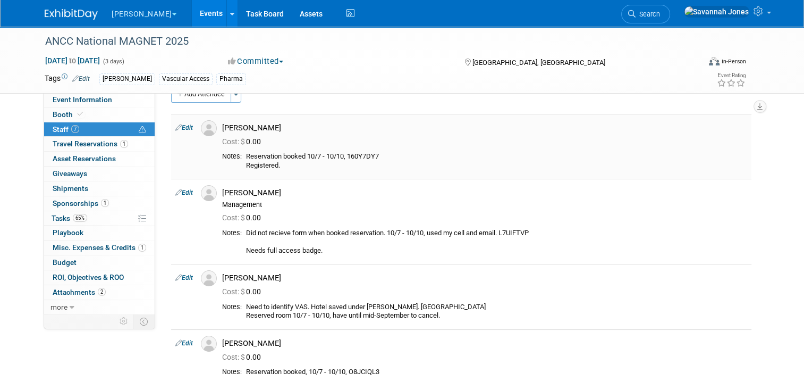
scroll to position [0, 0]
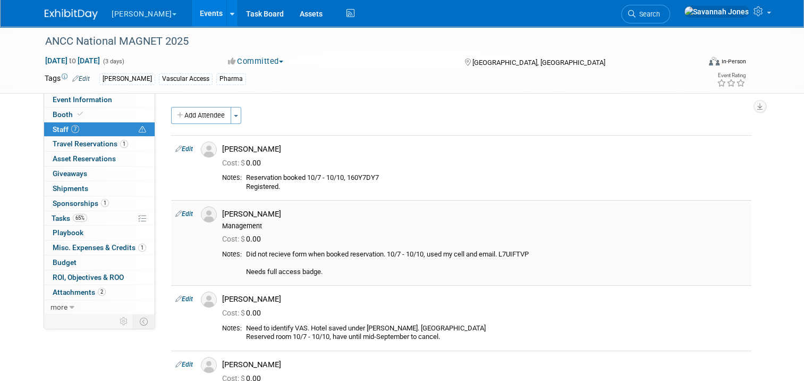
click at [175, 215] on icon at bounding box center [178, 213] width 6 height 11
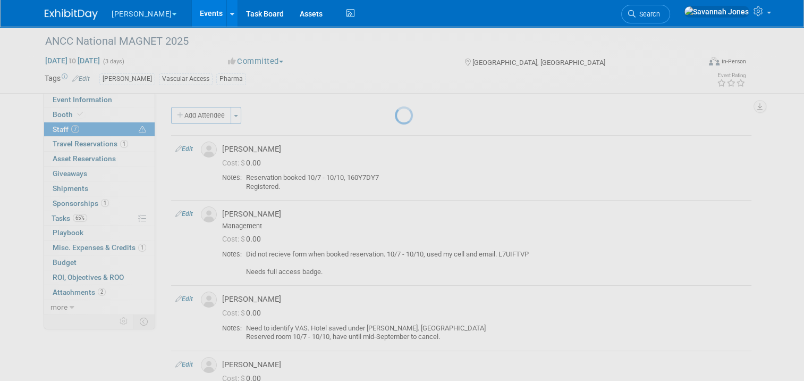
select select "5a3305d7-d0e8-4cbe-8c65-80850bab3a47"
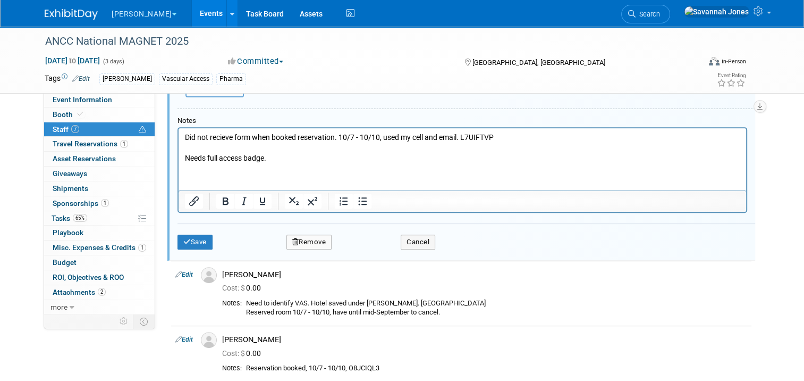
scroll to position [345, 0]
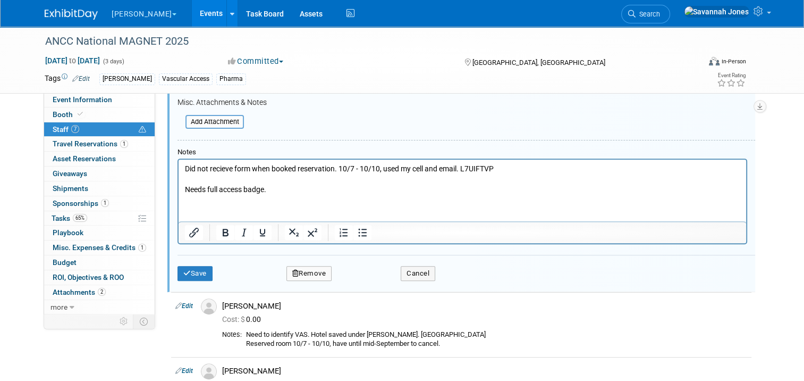
click at [277, 187] on p "Did not recieve form when booked reservation. 10/7 - 10/10, used my cell and em…" at bounding box center [462, 178] width 555 height 31
drag, startPoint x: 284, startPoint y: 191, endPoint x: 181, endPoint y: 190, distance: 103.7
click at [181, 190] on html "Did not recieve form when booked reservation. 10/7 - 10/10, used my cell and em…" at bounding box center [463, 177] width 568 height 36
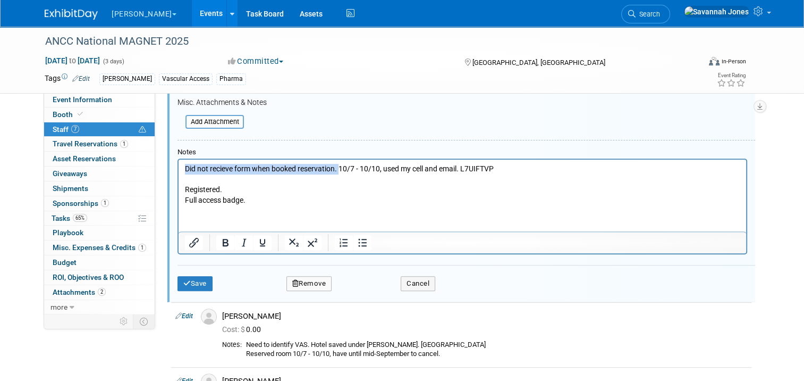
drag, startPoint x: 341, startPoint y: 168, endPoint x: 156, endPoint y: 165, distance: 185.0
click at [179, 165] on html "Did not recieve form when booked reservation. 10/7 - 10/10, used my cell and em…" at bounding box center [463, 182] width 568 height 46
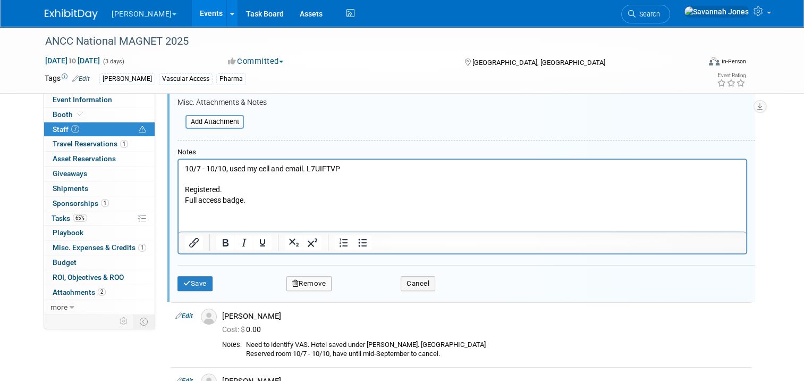
click at [374, 165] on p "10/7 - 10/10, used my cell and email. L7UIFTVP Registered." at bounding box center [462, 178] width 555 height 31
click at [199, 284] on button "Save" at bounding box center [195, 283] width 35 height 15
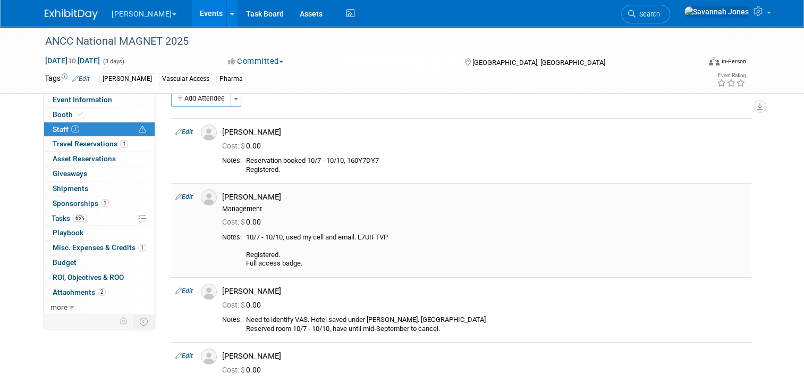
scroll to position [0, 0]
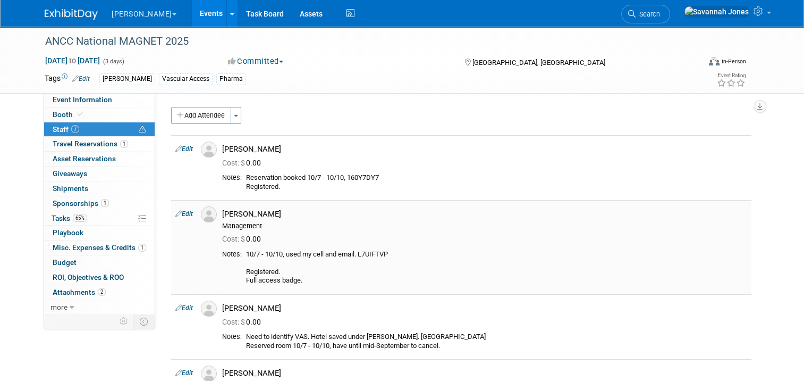
click at [178, 210] on link "Edit" at bounding box center [184, 213] width 18 height 7
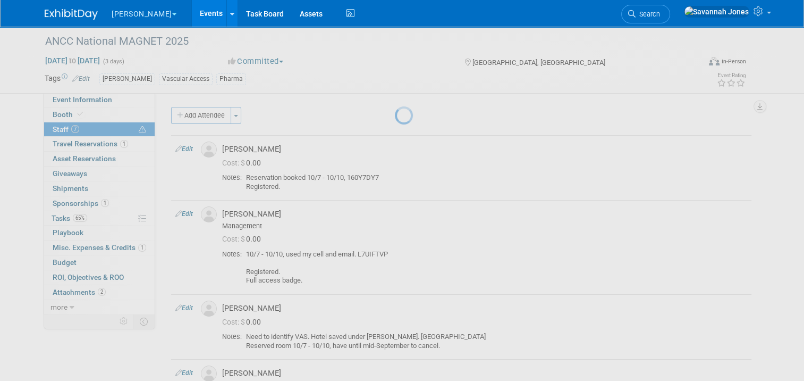
select select "5a3305d7-d0e8-4cbe-8c65-80850bab3a47"
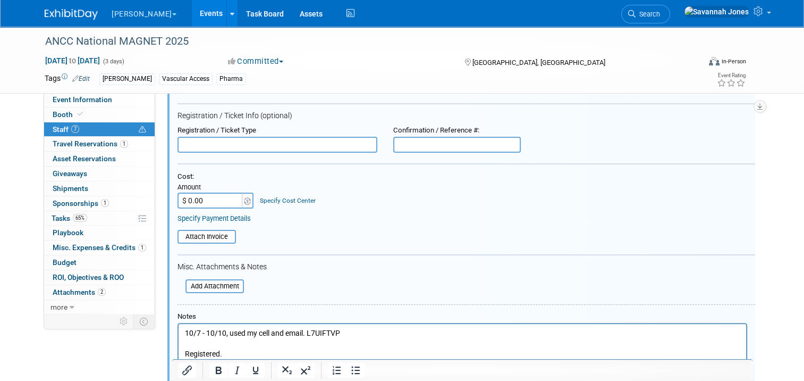
scroll to position [186, 0]
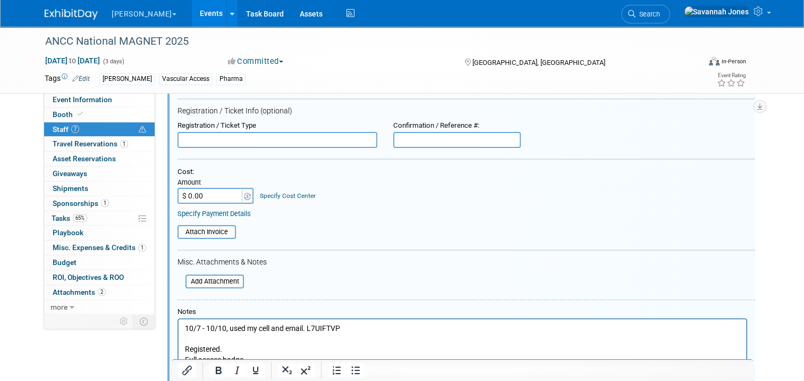
click at [209, 191] on input "$ 0.00" at bounding box center [211, 196] width 66 height 16
type input "$ 876.00"
click at [408, 228] on table "Attach Invoice" at bounding box center [467, 232] width 578 height 14
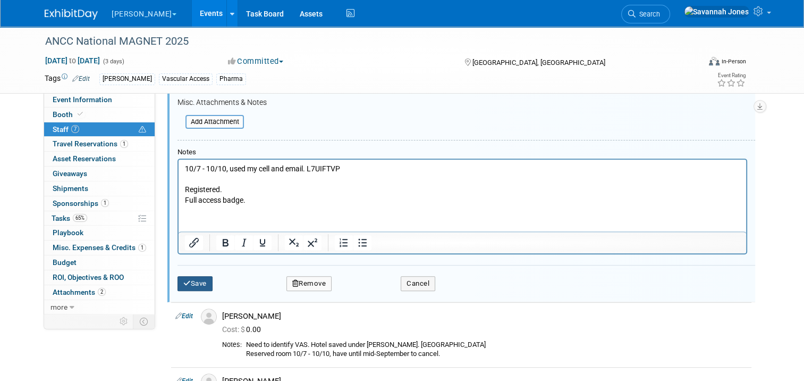
click at [195, 281] on button "Save" at bounding box center [195, 283] width 35 height 15
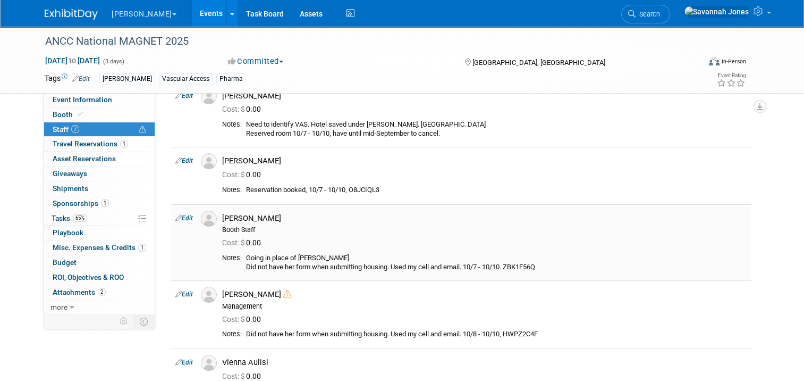
scroll to position [239, 0]
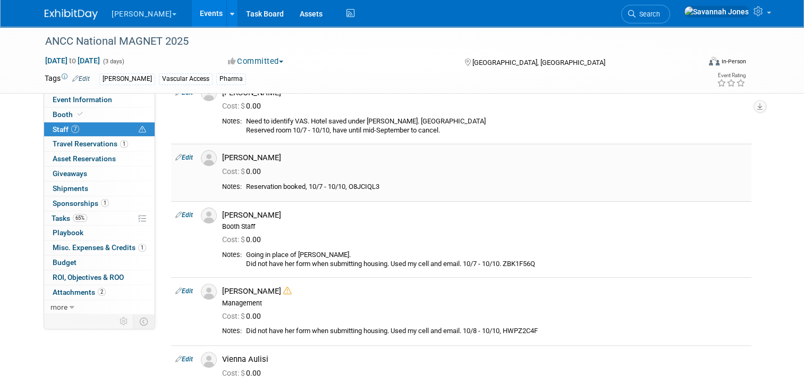
click at [179, 154] on link "Edit" at bounding box center [184, 157] width 18 height 7
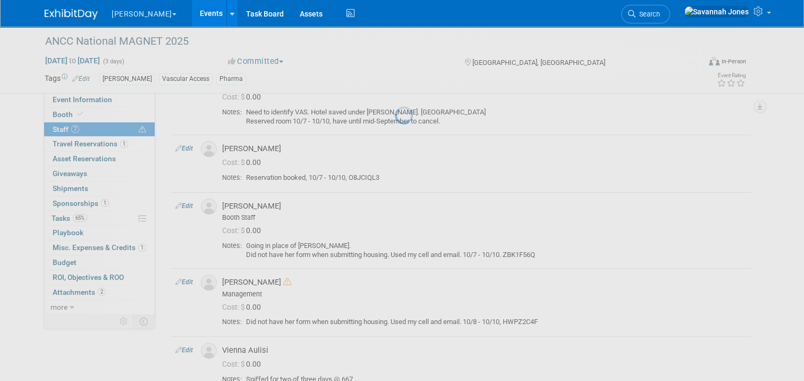
select select "979c14c2-4660-4621-a337-d6a261fbe00d"
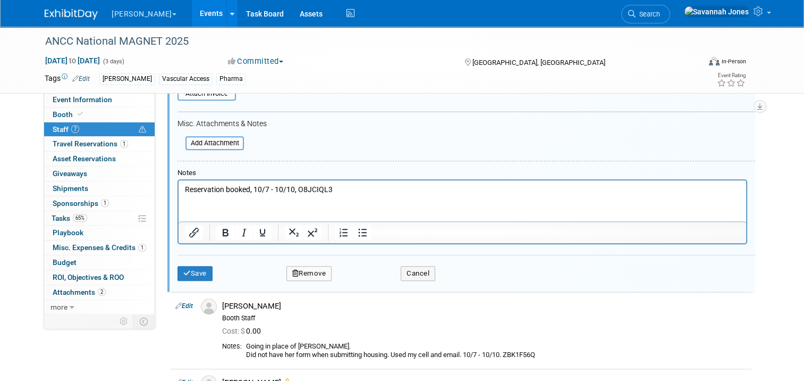
scroll to position [521, 0]
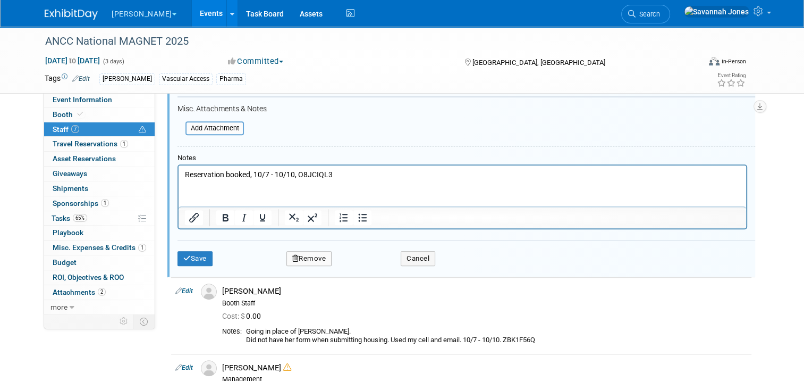
click at [348, 173] on p "Reservation booked, 10/7 - 10/10, O8JCIQL3" at bounding box center [462, 175] width 555 height 11
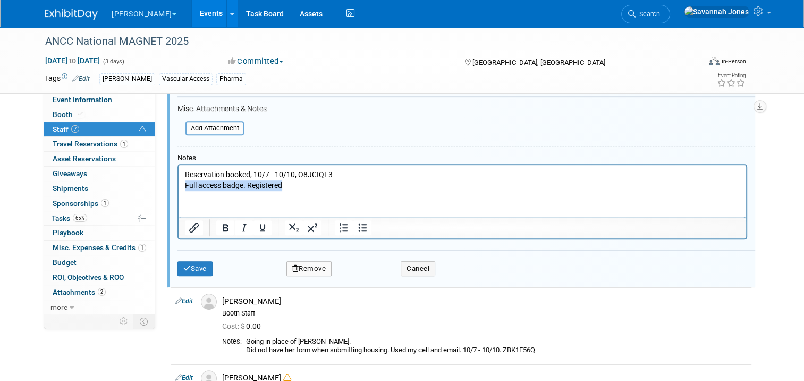
drag, startPoint x: 308, startPoint y: 183, endPoint x: 157, endPoint y: 184, distance: 151.0
click at [179, 184] on html "Reservation booked, 10/7 - 10/10, O8JCIQL3 Full access badge. Registered" at bounding box center [463, 177] width 568 height 25
click at [178, 266] on button "Save" at bounding box center [195, 268] width 35 height 15
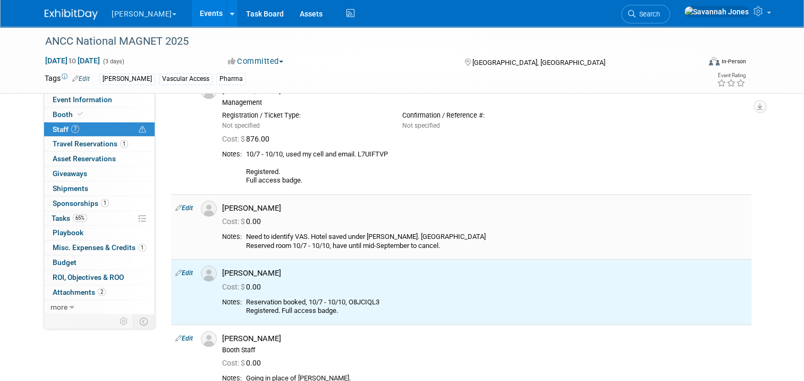
scroll to position [144, 0]
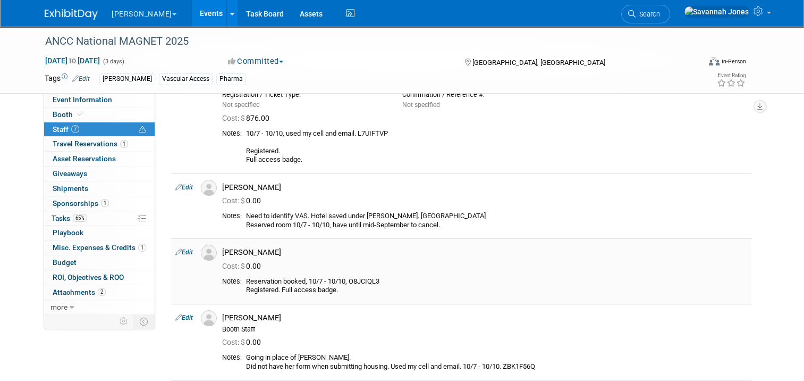
click at [179, 253] on link "Edit" at bounding box center [184, 251] width 18 height 7
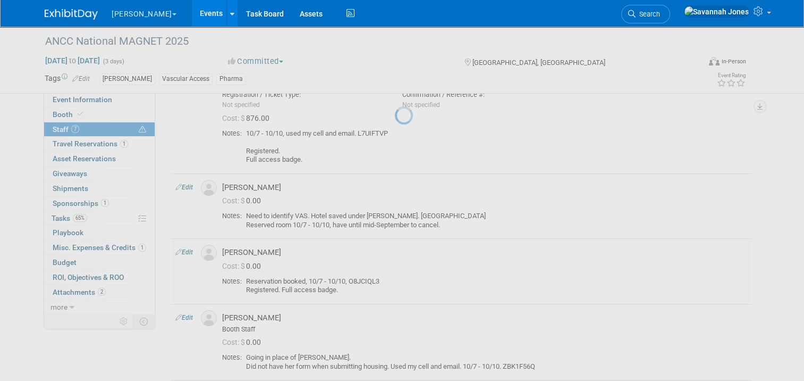
select select "979c14c2-4660-4621-a337-d6a261fbe00d"
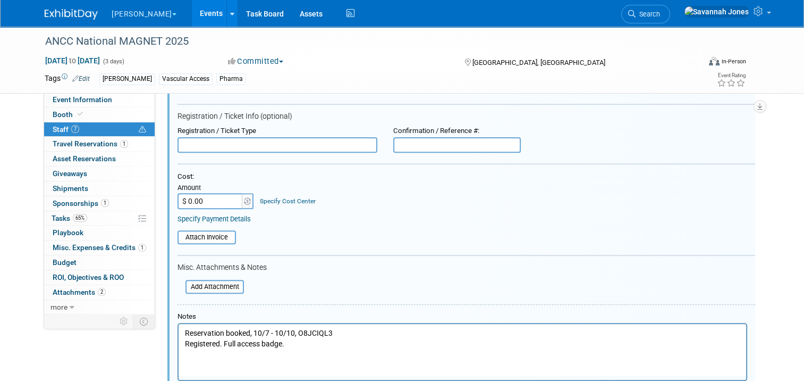
scroll to position [368, 0]
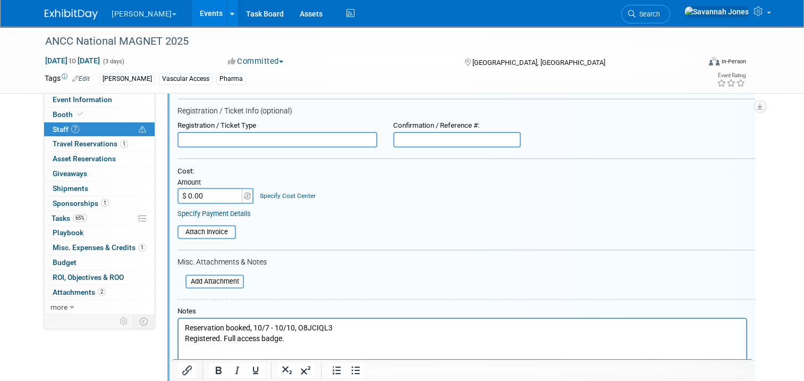
click at [210, 196] on input "$ 0.00" at bounding box center [211, 196] width 66 height 16
type input "$ 876.00"
click at [419, 195] on div "Cost: Amount $ 876.00 Specify Cost Center Cost Center -- Not Specified -- #3229…" at bounding box center [467, 185] width 578 height 37
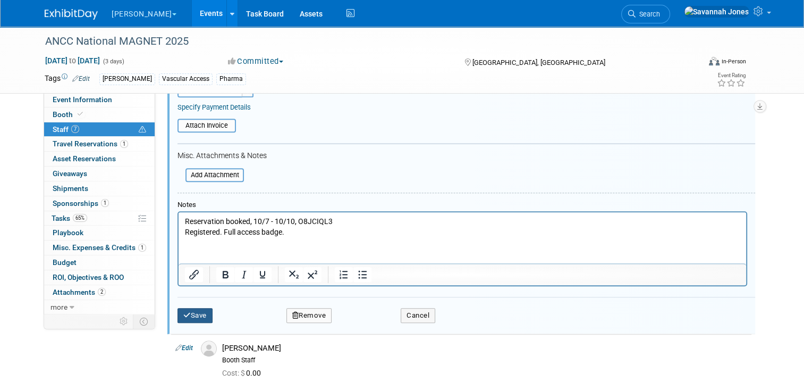
click at [187, 308] on button "Save" at bounding box center [195, 315] width 35 height 15
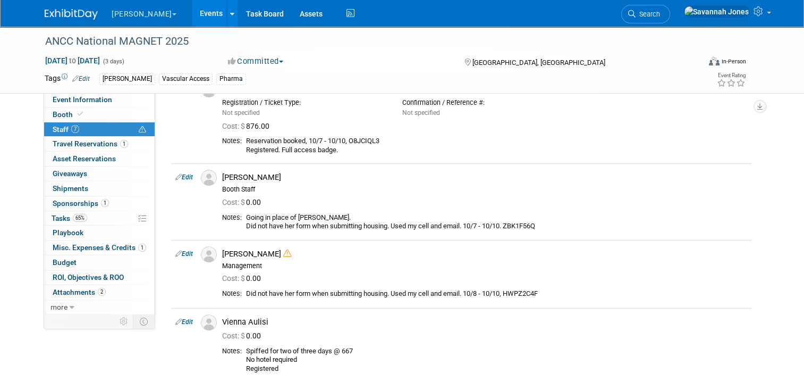
scroll to position [319, 0]
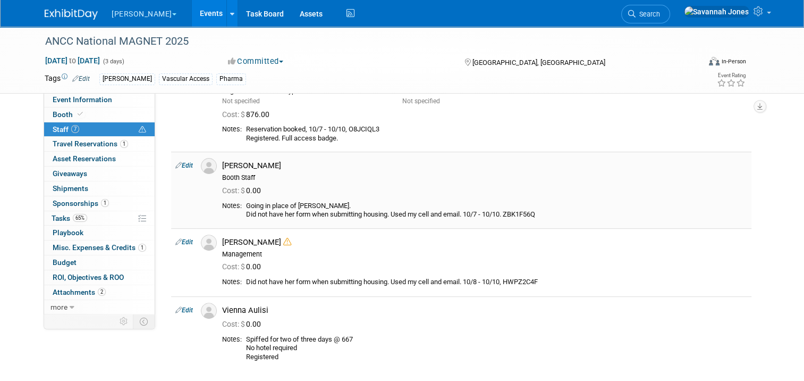
click at [180, 167] on link "Edit" at bounding box center [184, 165] width 18 height 7
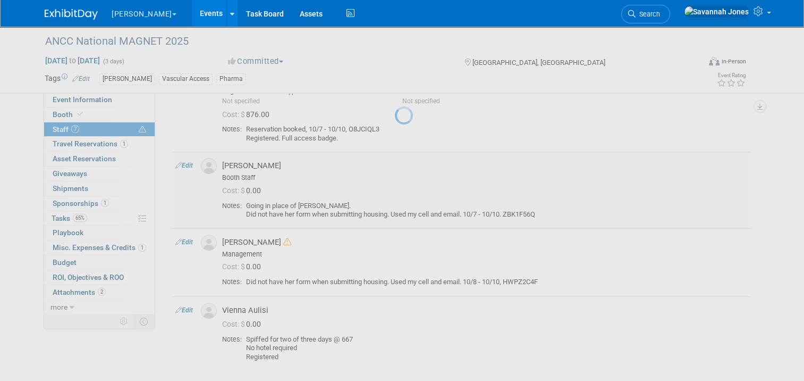
select select "17b75784-2da9-4926-a7a8-42bf672ad94f"
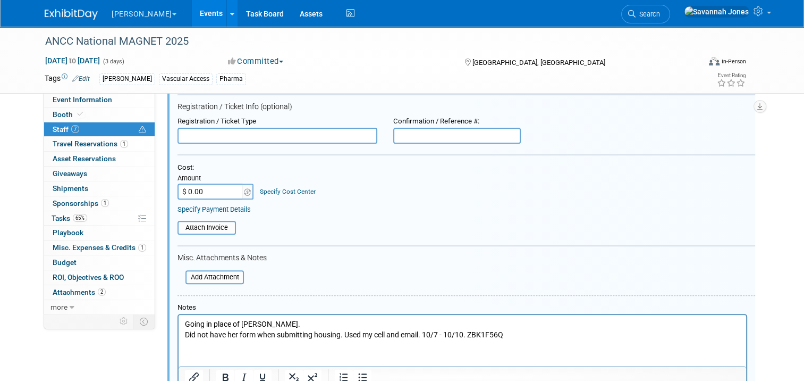
scroll to position [456, 0]
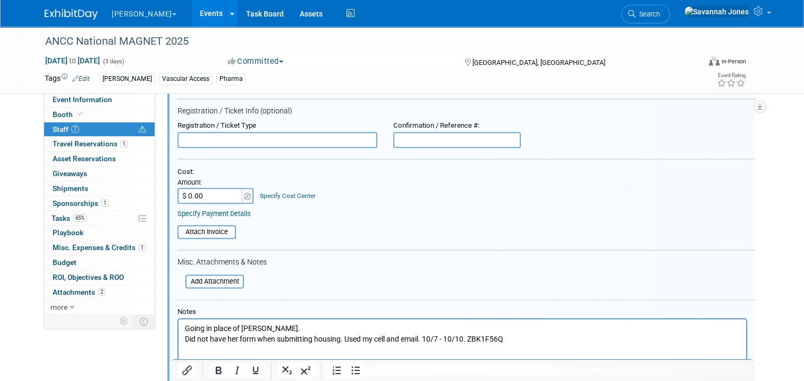
click at [203, 191] on input "$ 0.00" at bounding box center [211, 196] width 66 height 16
click at [391, 219] on div "Attach Invoice" at bounding box center [467, 228] width 578 height 21
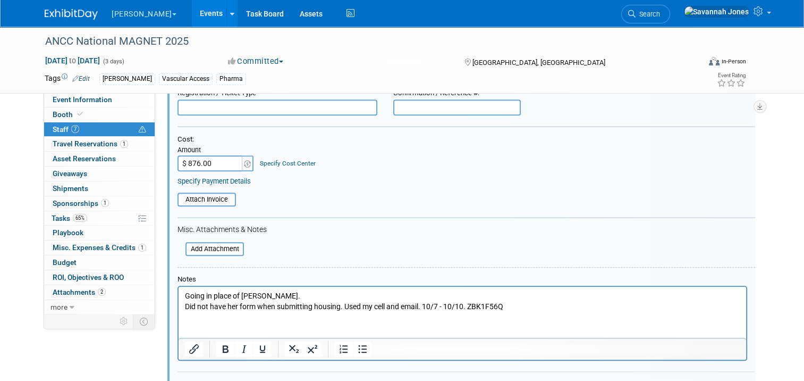
scroll to position [509, 0]
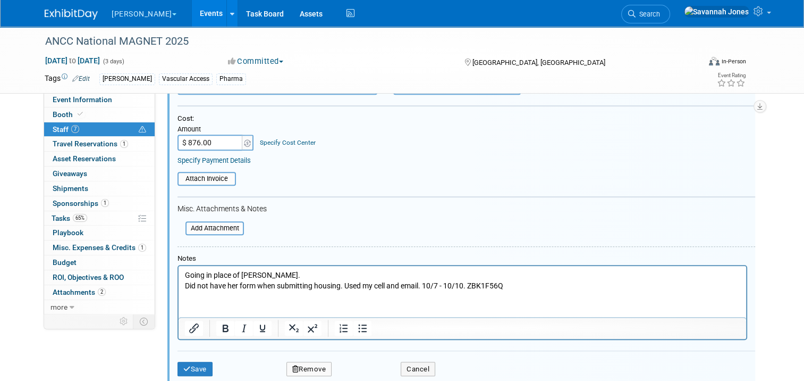
click at [341, 179] on table "Attach Invoice" at bounding box center [467, 179] width 578 height 14
click at [216, 141] on input "$ 876.00" at bounding box center [211, 142] width 66 height 16
drag, startPoint x: 216, startPoint y: 141, endPoint x: 174, endPoint y: 137, distance: 42.2
click at [178, 137] on input "$ 876.00" at bounding box center [211, 142] width 66 height 16
type input "$ 0.00"
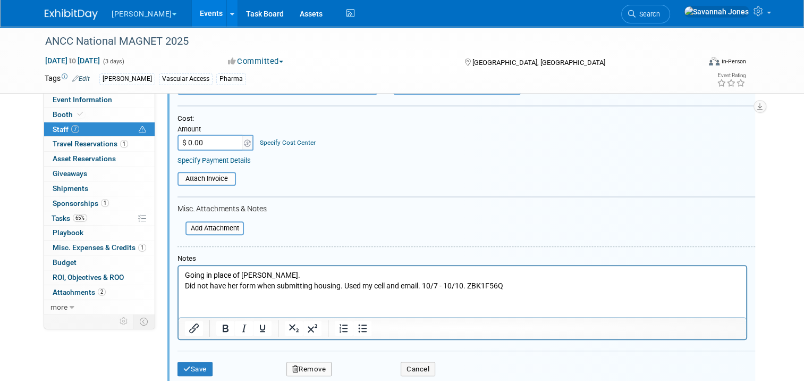
click at [562, 290] on html "Going in place of Emily Janik. Did not have her form when submitting housing. U…" at bounding box center [463, 277] width 568 height 25
click at [554, 289] on p "Going in place of Emily Janik. Did not have her form when submitting housing. U…" at bounding box center [462, 279] width 555 height 21
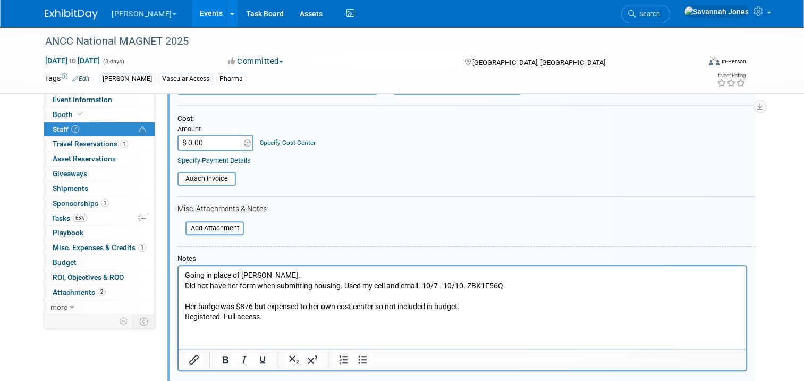
drag, startPoint x: 478, startPoint y: 251, endPoint x: 473, endPoint y: 250, distance: 5.9
click at [478, 254] on div "Notes" at bounding box center [463, 258] width 570 height 9
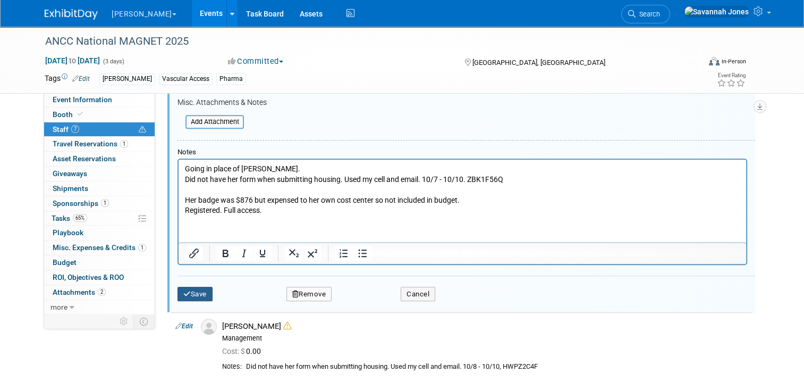
click at [193, 287] on button "Save" at bounding box center [195, 294] width 35 height 15
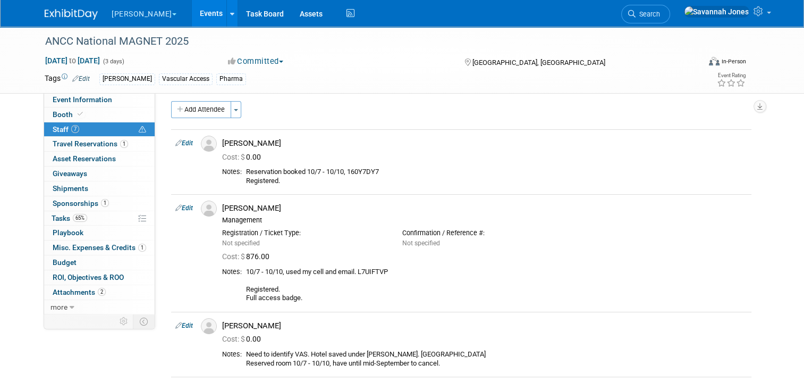
scroll to position [0, 0]
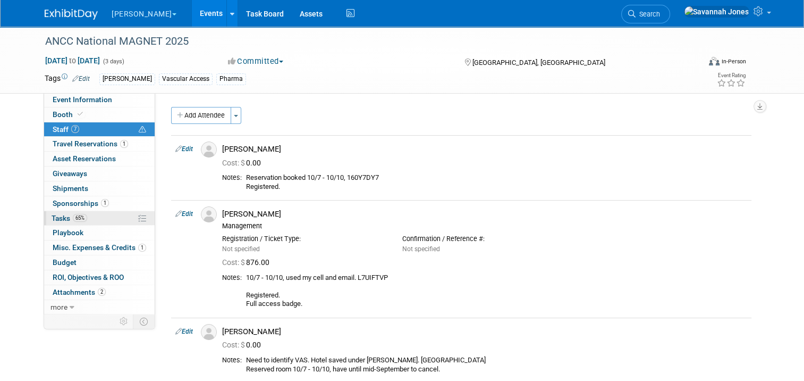
click at [89, 218] on link "65% Tasks 65%" at bounding box center [99, 218] width 111 height 14
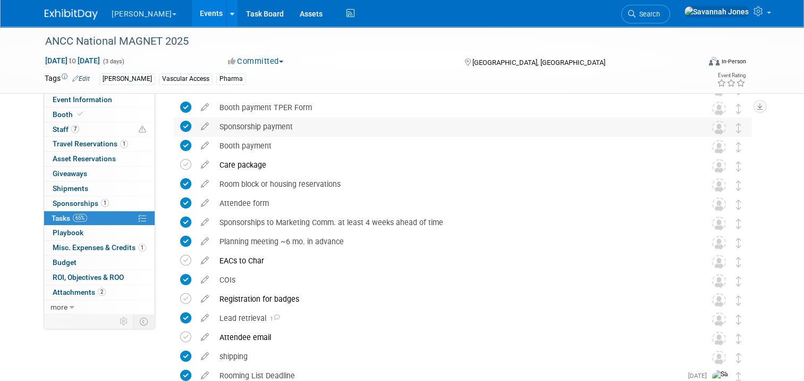
scroll to position [213, 0]
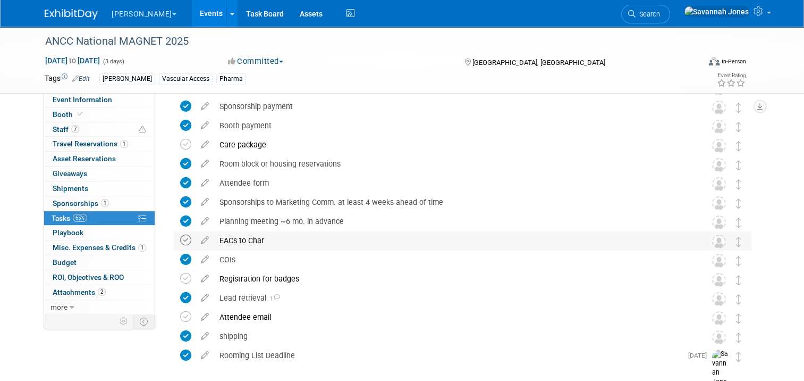
click at [182, 240] on icon at bounding box center [185, 239] width 11 height 11
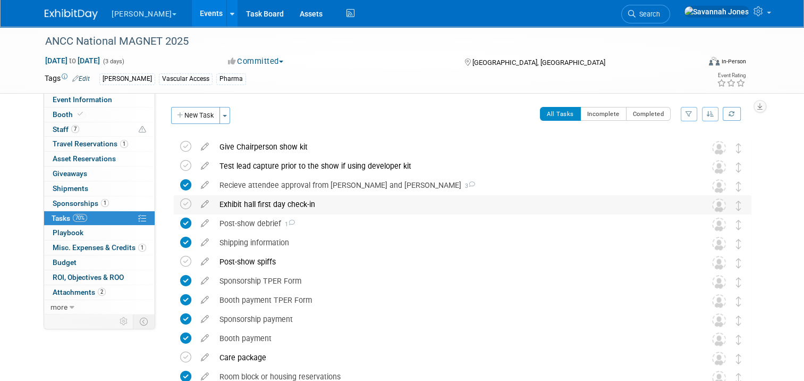
scroll to position [0, 0]
click at [115, 115] on link "Booth" at bounding box center [99, 114] width 111 height 14
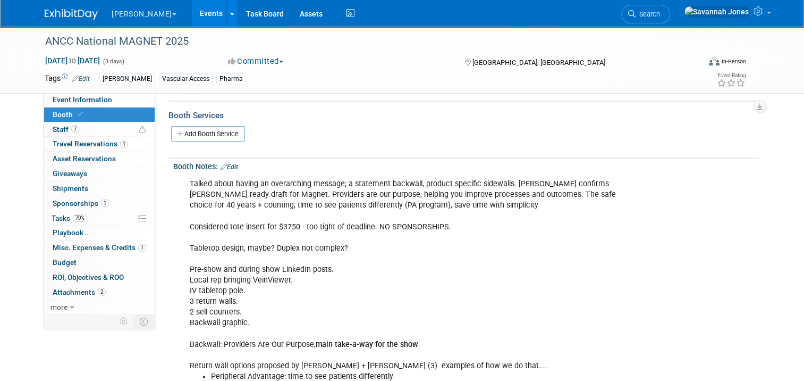
scroll to position [159, 0]
click at [65, 101] on span "Event Information" at bounding box center [83, 99] width 60 height 9
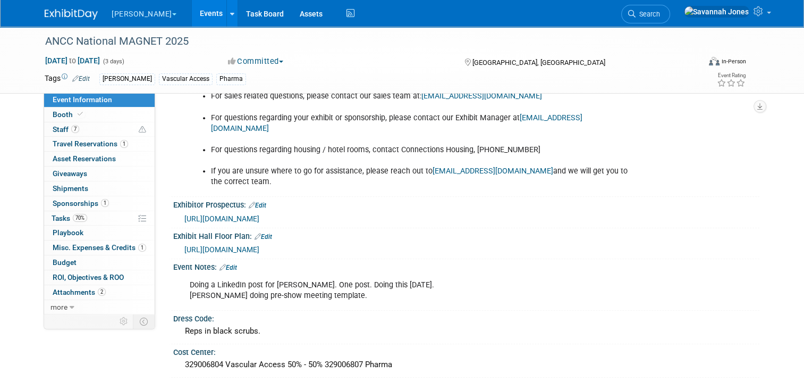
scroll to position [795, 0]
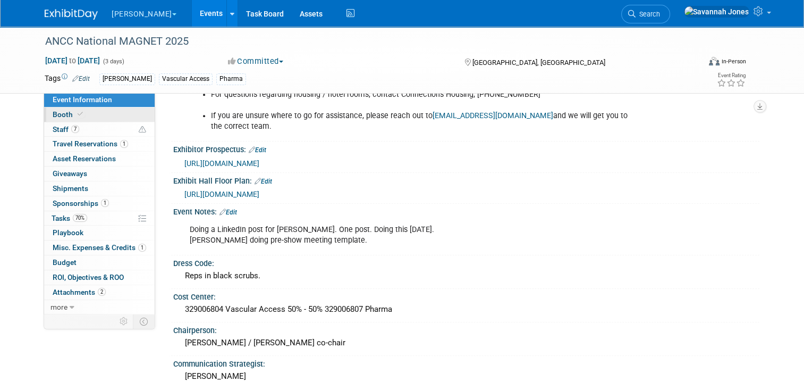
click at [117, 111] on link "Booth" at bounding box center [99, 114] width 111 height 14
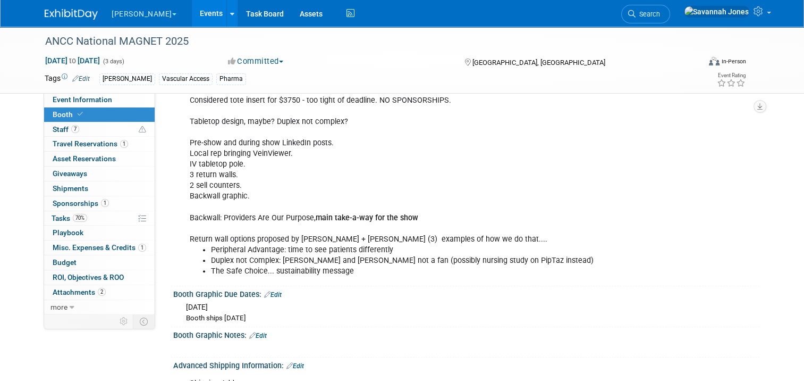
scroll to position [319, 0]
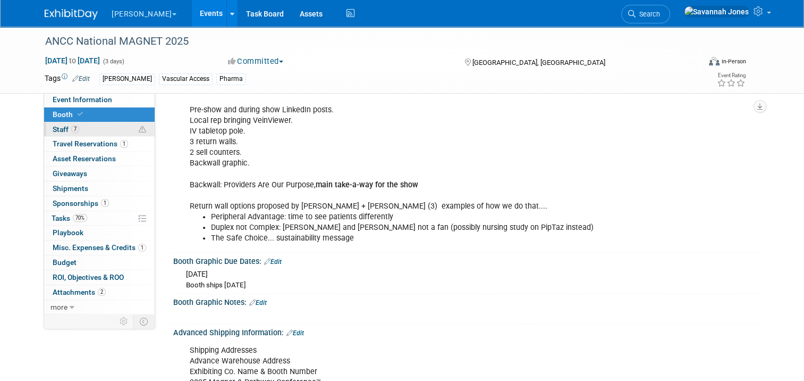
click at [115, 128] on link "7 Staff 7" at bounding box center [99, 129] width 111 height 14
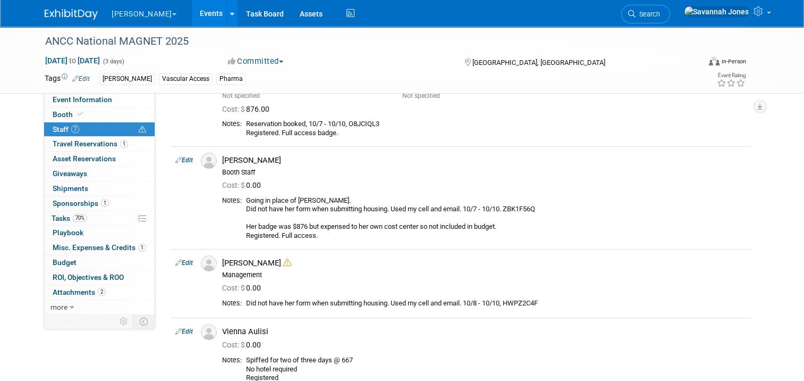
scroll to position [372, 0]
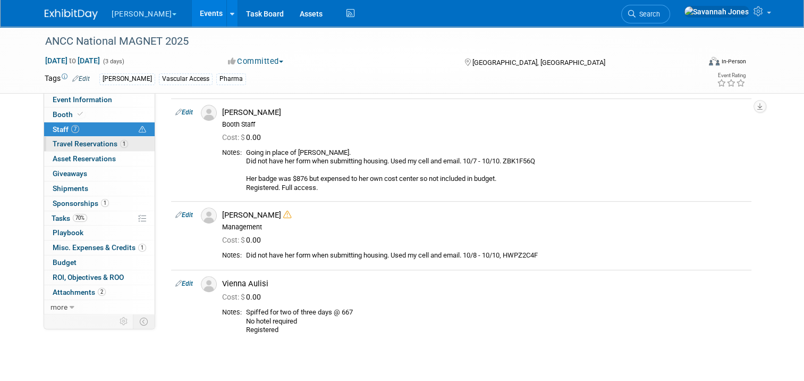
click at [94, 148] on link "1 Travel Reservations 1" at bounding box center [99, 144] width 111 height 14
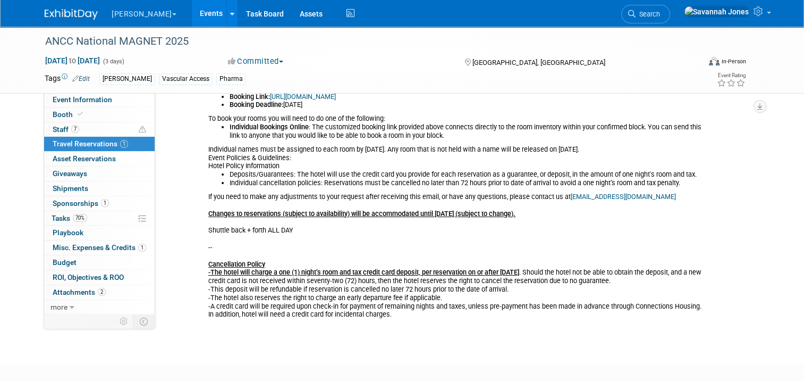
scroll to position [240, 0]
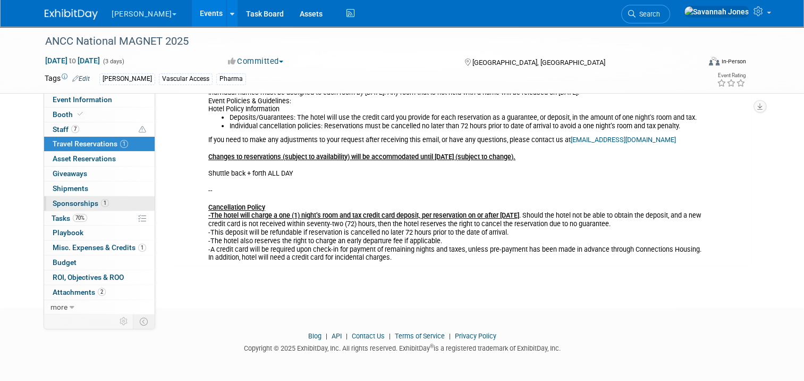
click at [102, 199] on link "1 Sponsorships 1" at bounding box center [99, 203] width 111 height 14
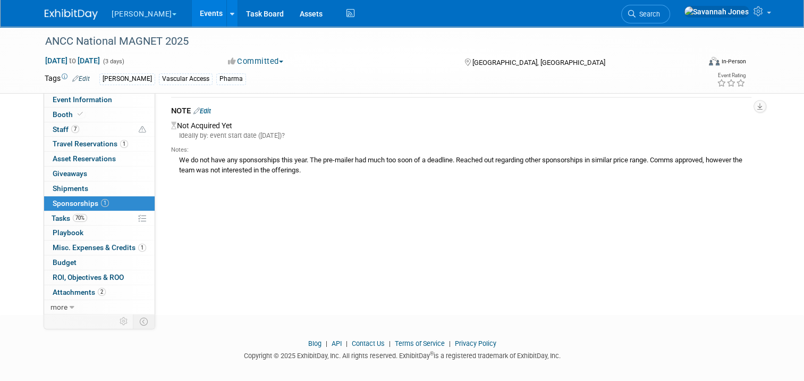
scroll to position [47, 0]
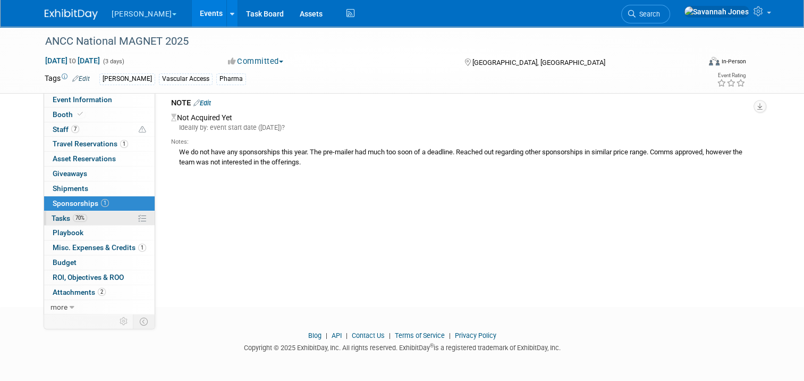
click at [108, 223] on link "70% Tasks 70%" at bounding box center [99, 218] width 111 height 14
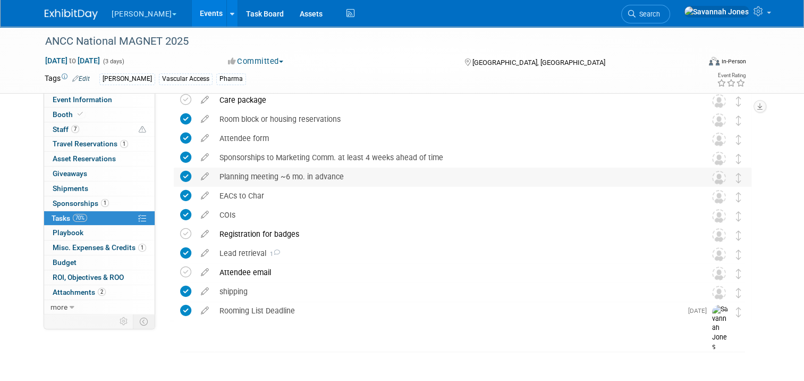
scroll to position [262, 0]
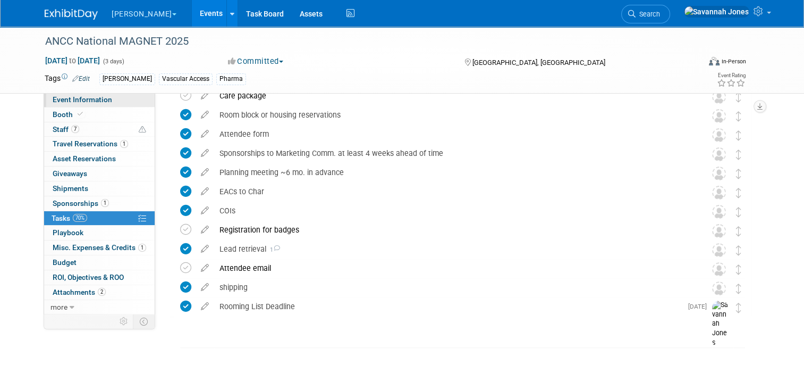
click at [108, 98] on link "Event Information" at bounding box center [99, 99] width 111 height 14
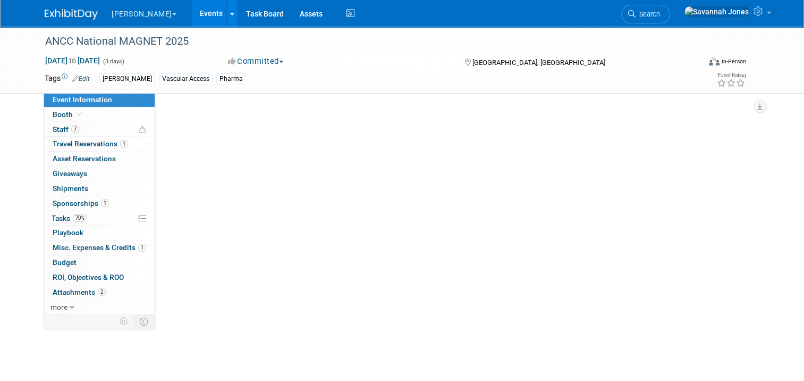
scroll to position [0, 0]
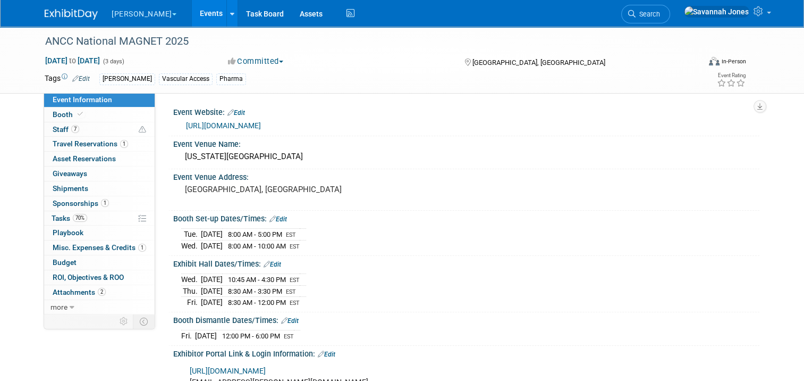
click at [192, 18] on link "Events" at bounding box center [211, 13] width 39 height 27
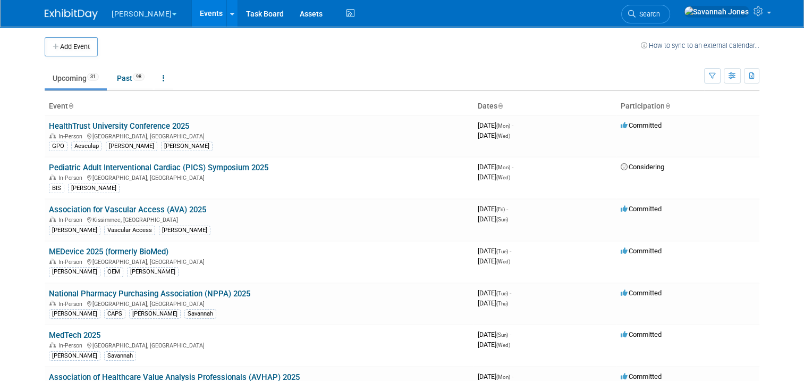
click at [174, 46] on td at bounding box center [369, 46] width 543 height 19
